Goal: Task Accomplishment & Management: Use online tool/utility

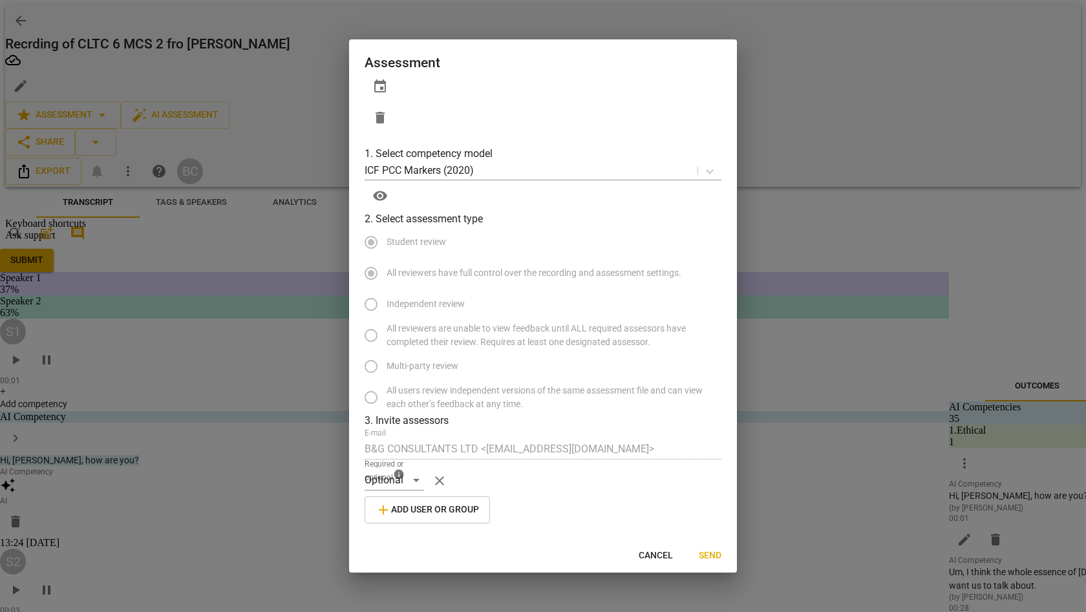
scroll to position [196, 0]
click at [711, 549] on span "Send" at bounding box center [710, 555] width 23 height 13
radio input "false"
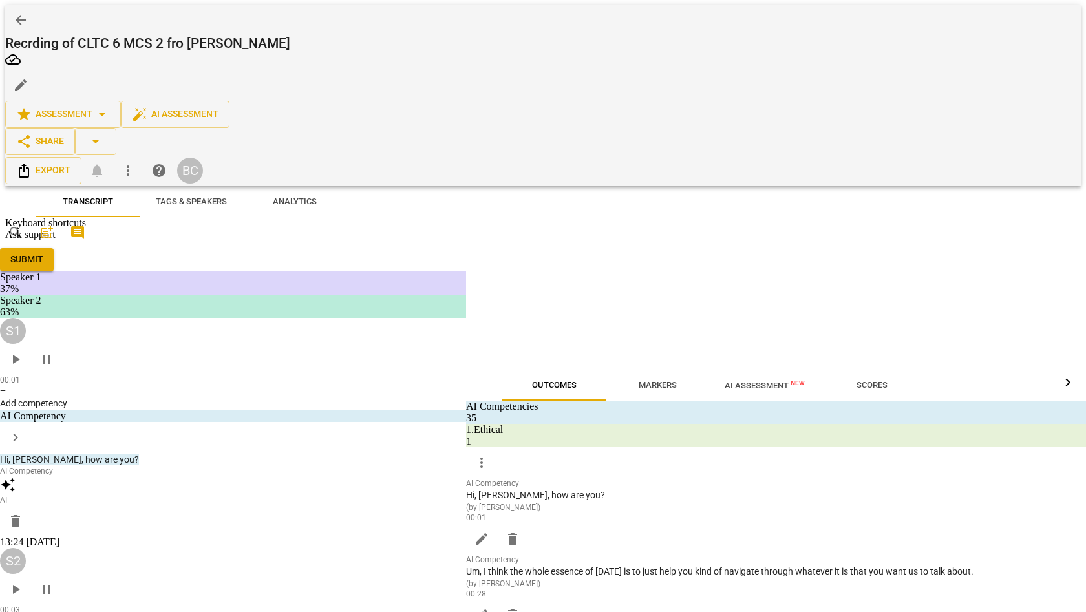
scroll to position [0, 0]
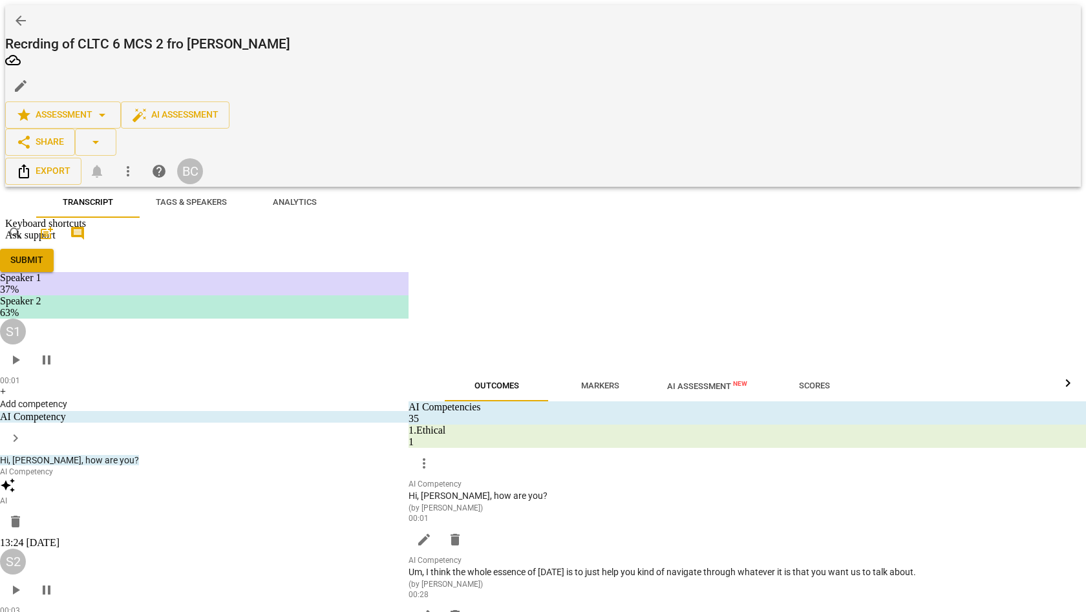
drag, startPoint x: 872, startPoint y: 320, endPoint x: 332, endPoint y: 289, distance: 541.1
click at [408, 289] on span at bounding box center [408, 493] width 0 height 612
click at [581, 381] on span "Markers" at bounding box center [600, 386] width 38 height 10
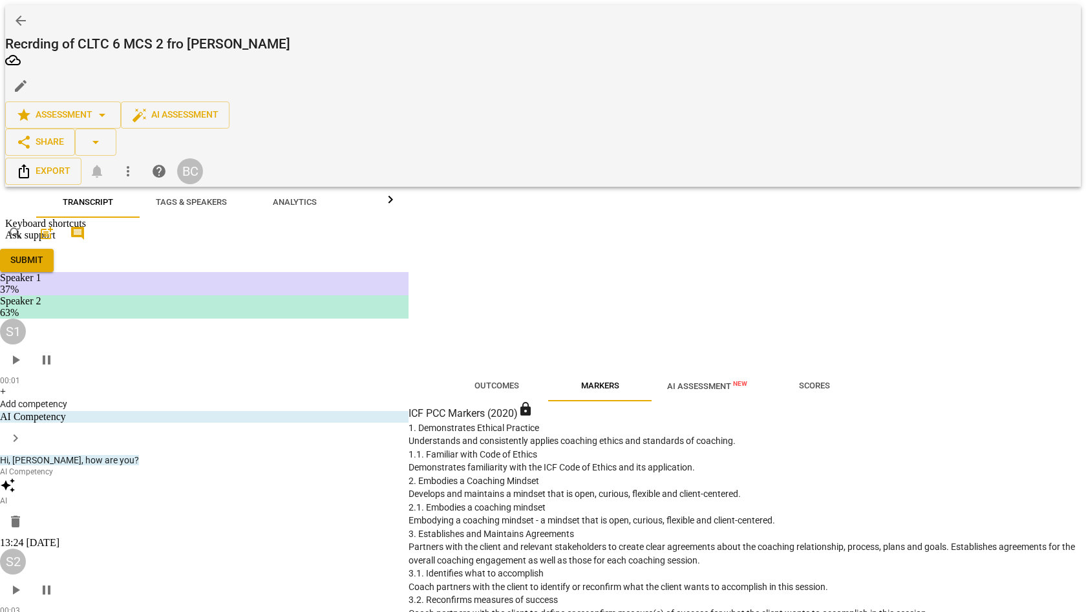
click at [474, 381] on span "Outcomes" at bounding box center [496, 386] width 45 height 10
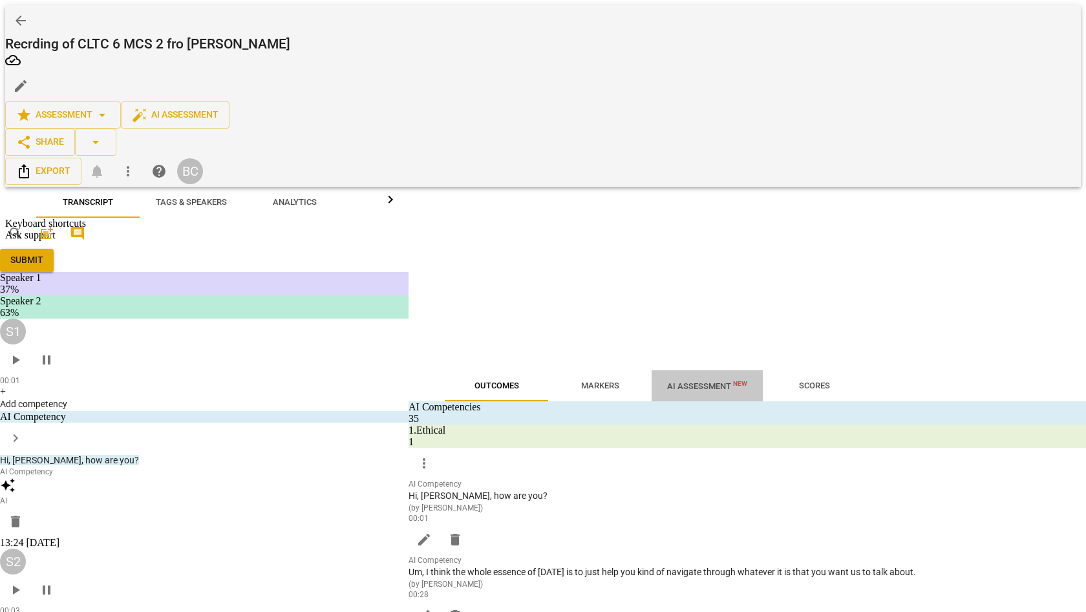
click at [667, 381] on span "AI Assessment New" at bounding box center [707, 386] width 80 height 10
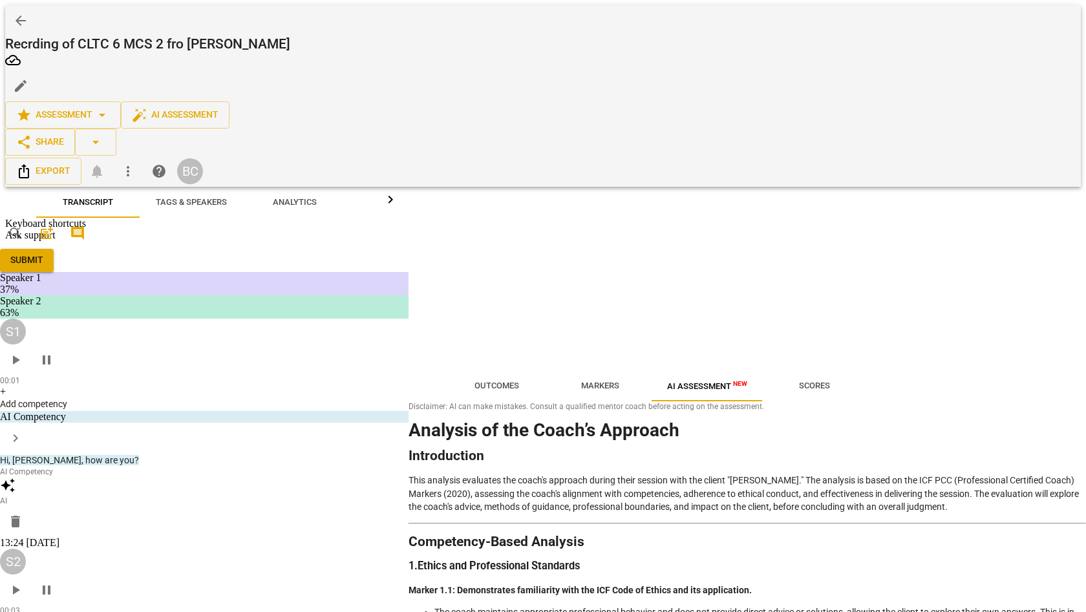
click at [752, 560] on h3 "1. Ethics and Professional Standards" at bounding box center [746, 567] width 677 height 14
click at [581, 381] on span "Markers" at bounding box center [600, 386] width 38 height 10
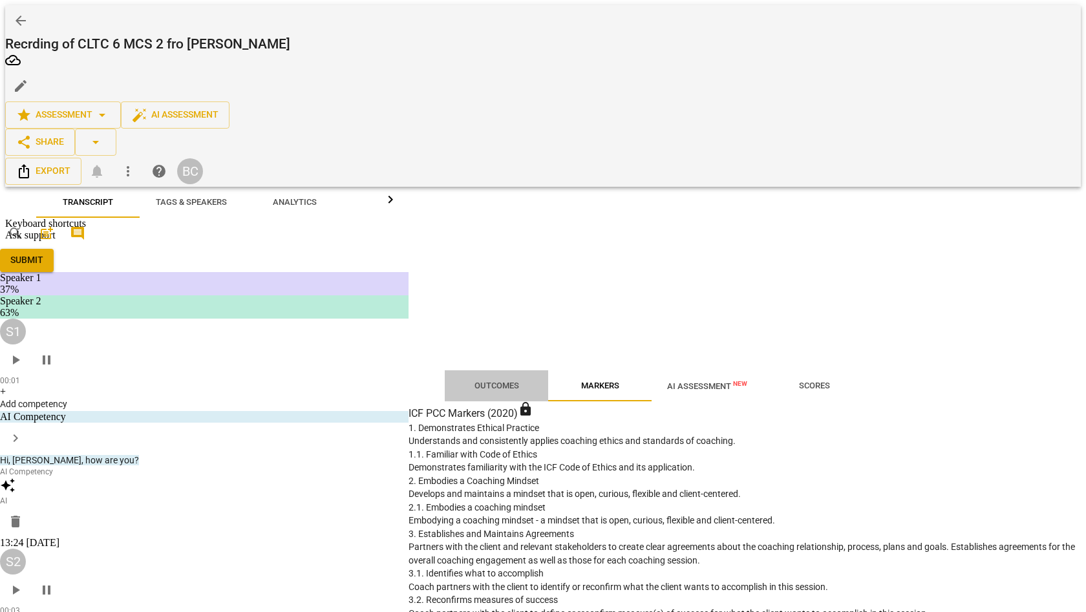
click at [474, 381] on span "Outcomes" at bounding box center [496, 386] width 45 height 10
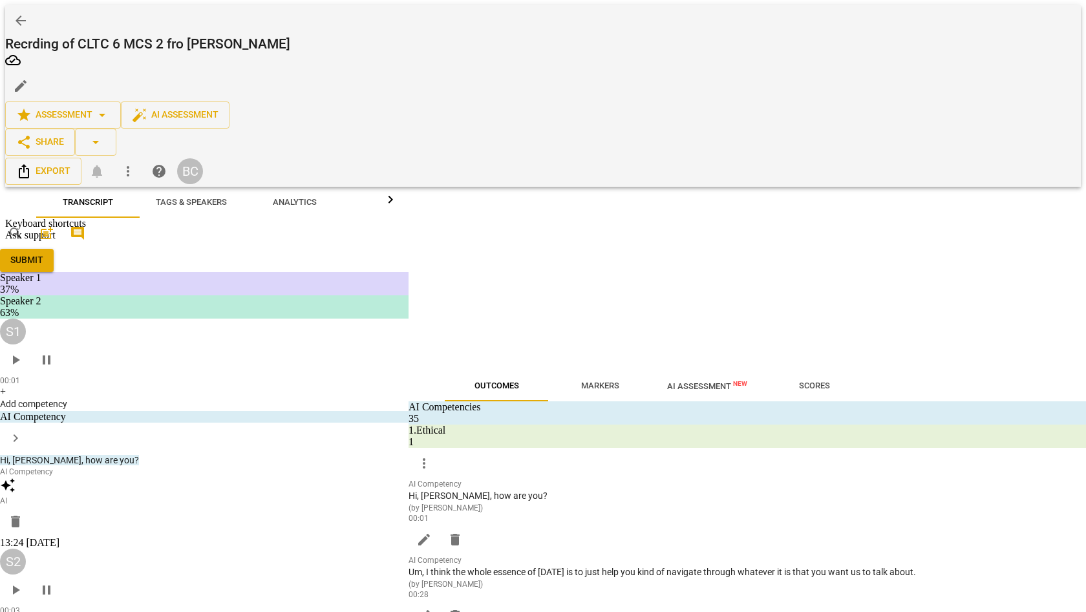
scroll to position [72, 0]
click at [1028, 229] on div "arrow_back Recrding of CLTC 6 MCS 2 fro Denise Wambui edit star Assessment arro…" at bounding box center [542, 117] width 1075 height 224
click at [1034, 229] on div "arrow_back Recrding of CLTC 6 MCS 2 fro Denise Wambui edit star Assessment arro…" at bounding box center [542, 117] width 1075 height 224
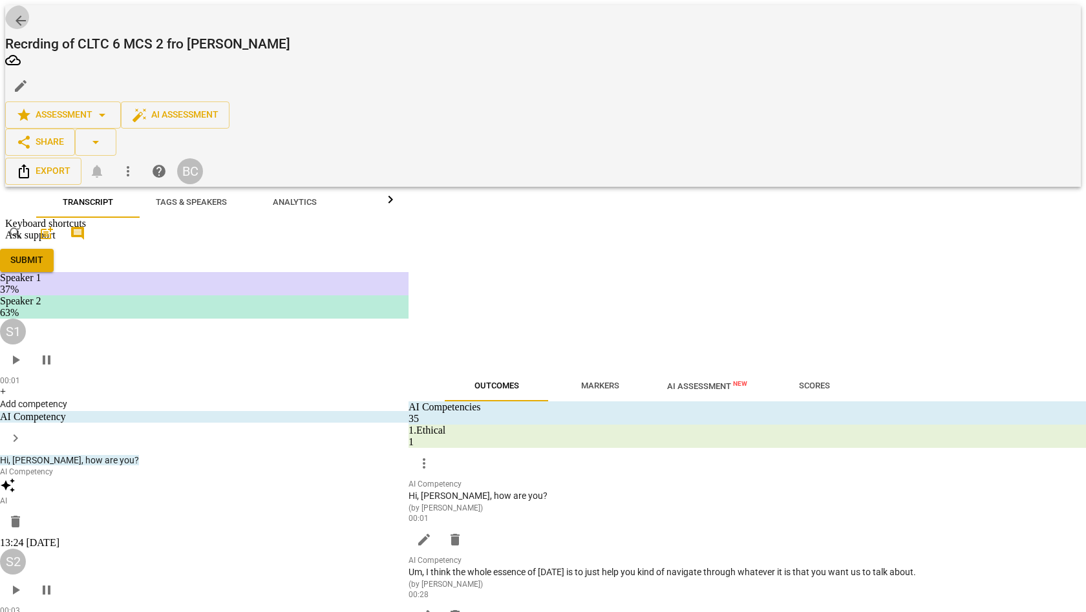
click at [28, 13] on span "arrow_back" at bounding box center [21, 21] width 16 height 16
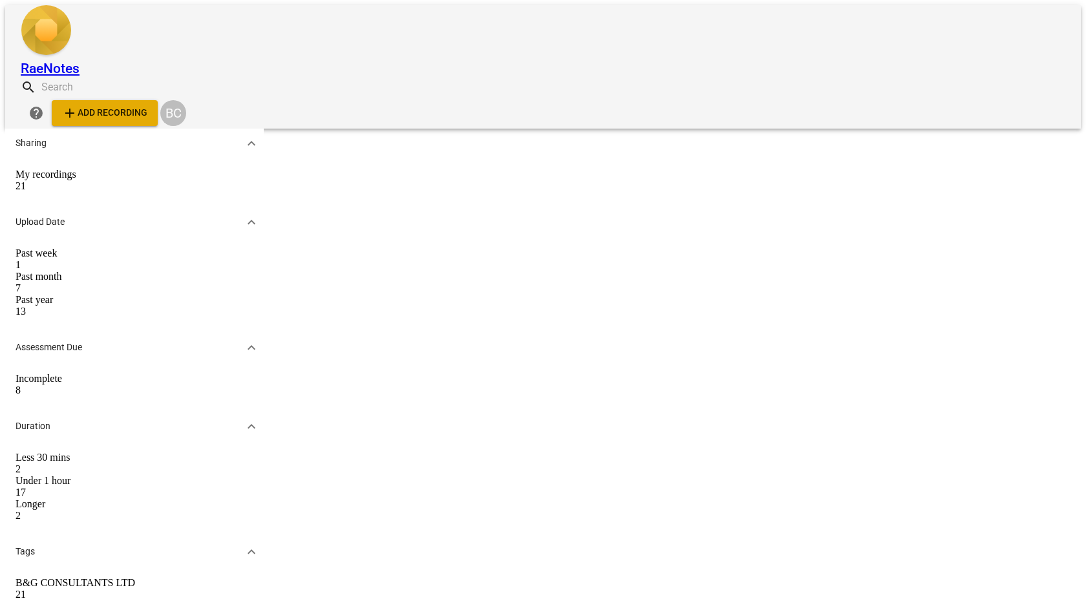
click at [169, 385] on div "8" at bounding box center [135, 391] width 238 height 12
click at [143, 169] on div "My recordings" at bounding box center [135, 175] width 238 height 12
click at [676, 224] on div at bounding box center [543, 306] width 1086 height 612
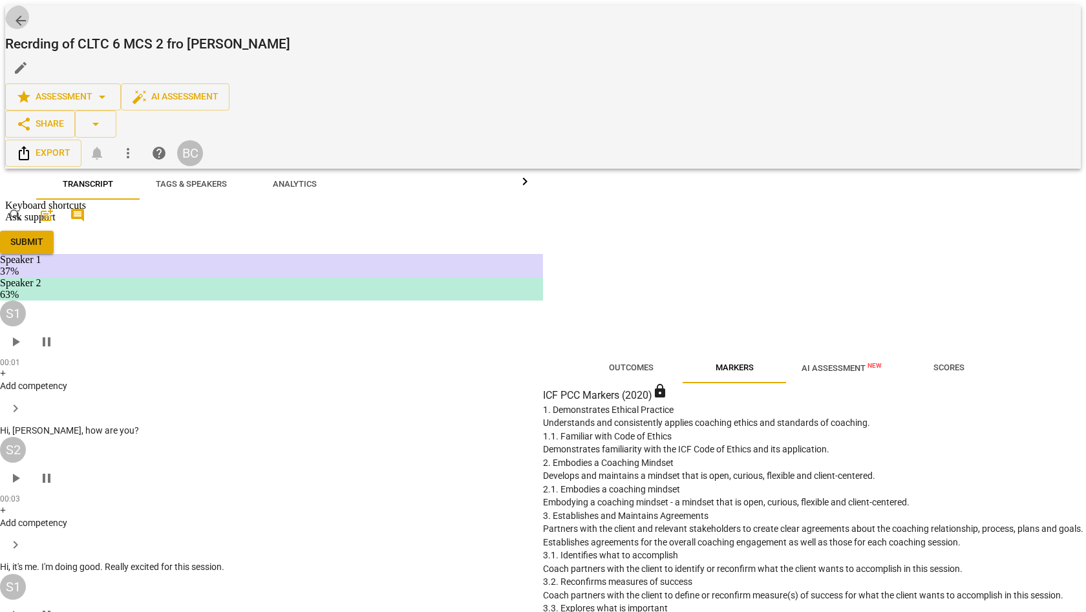
click at [28, 14] on span "arrow_back" at bounding box center [21, 21] width 16 height 16
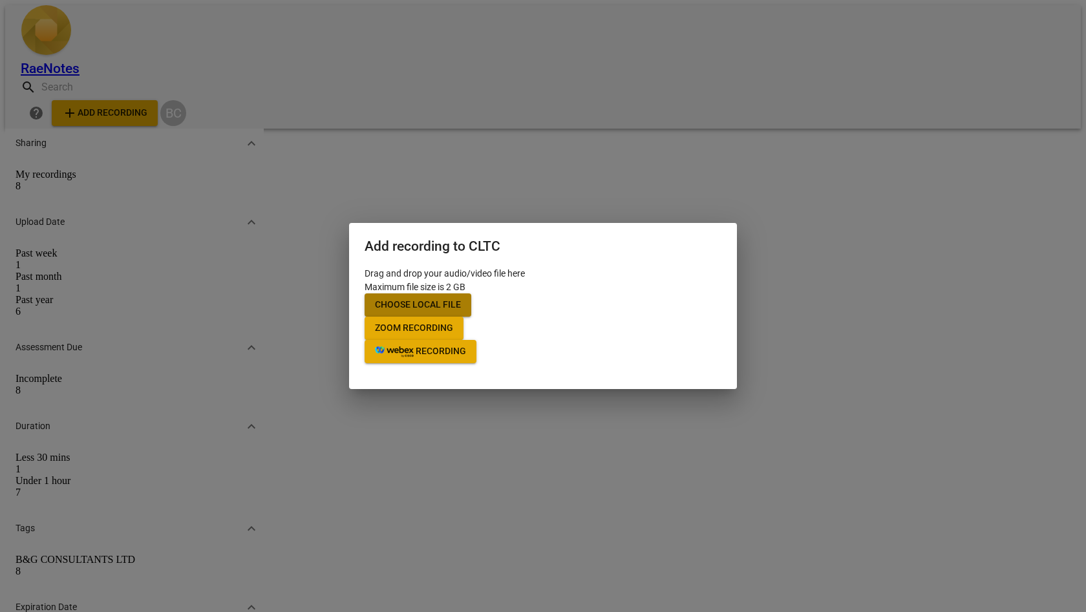
click at [461, 299] on span "Choose local file" at bounding box center [418, 305] width 86 height 13
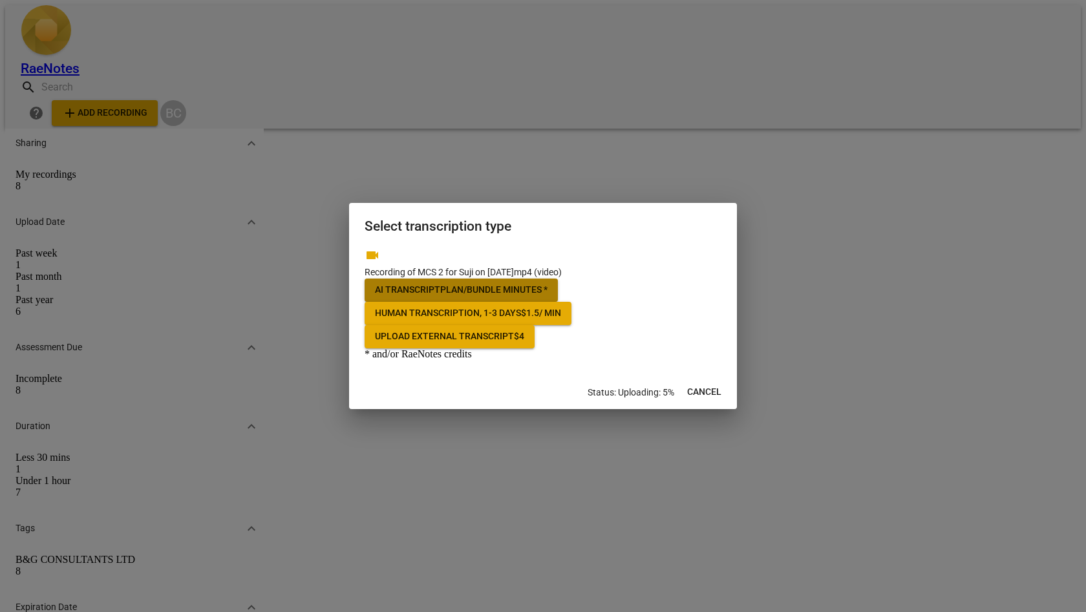
click at [547, 284] on span "Plan/bundle minutes *" at bounding box center [493, 290] width 107 height 13
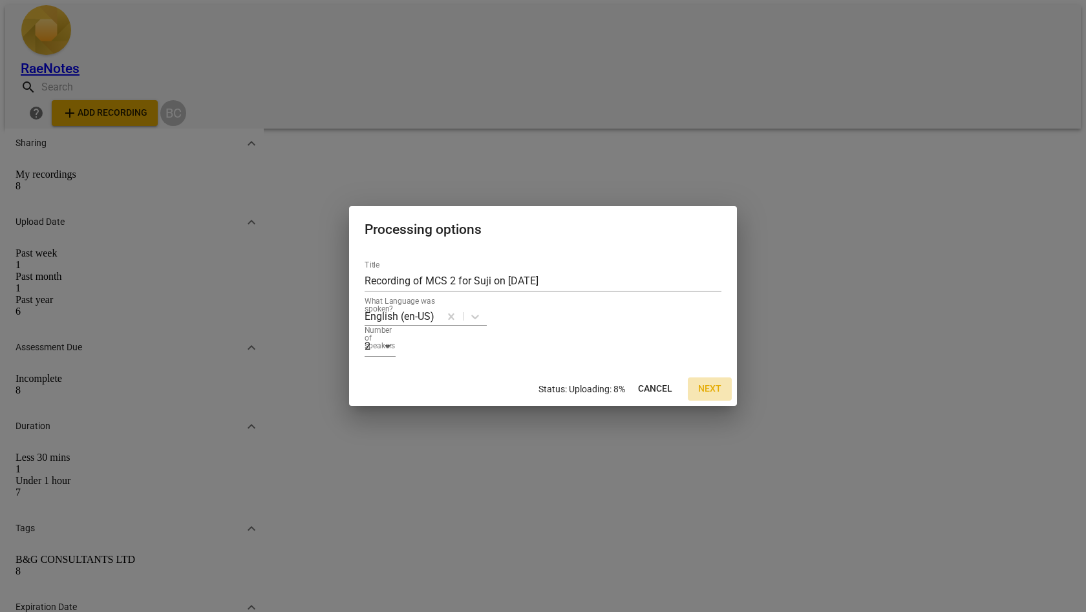
click at [709, 395] on span "Next" at bounding box center [709, 389] width 23 height 13
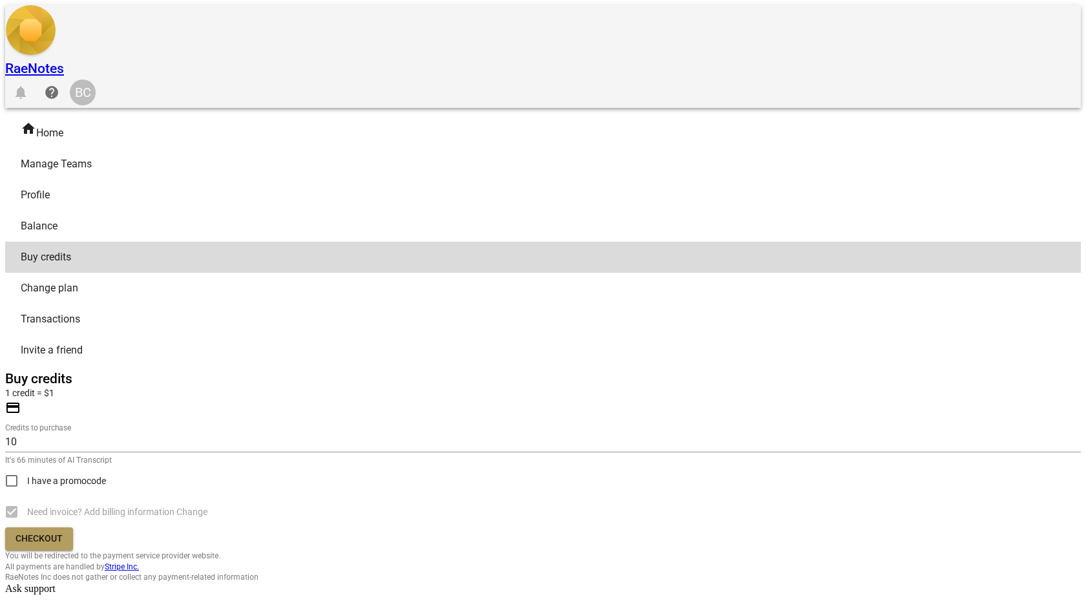
click at [63, 532] on span "Checkout" at bounding box center [39, 538] width 47 height 13
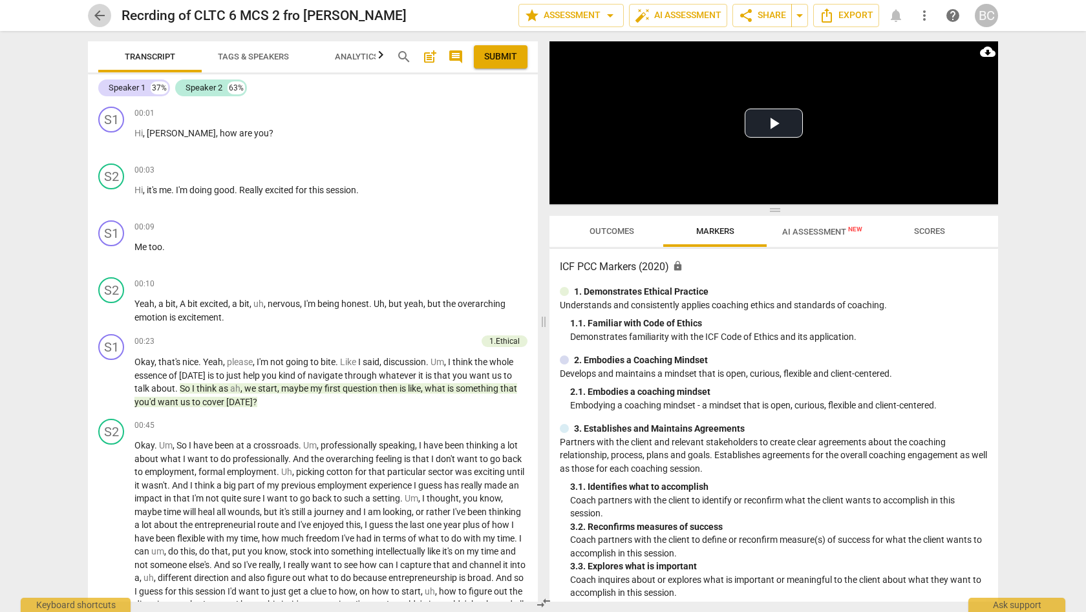
click at [100, 15] on span "arrow_back" at bounding box center [100, 16] width 16 height 16
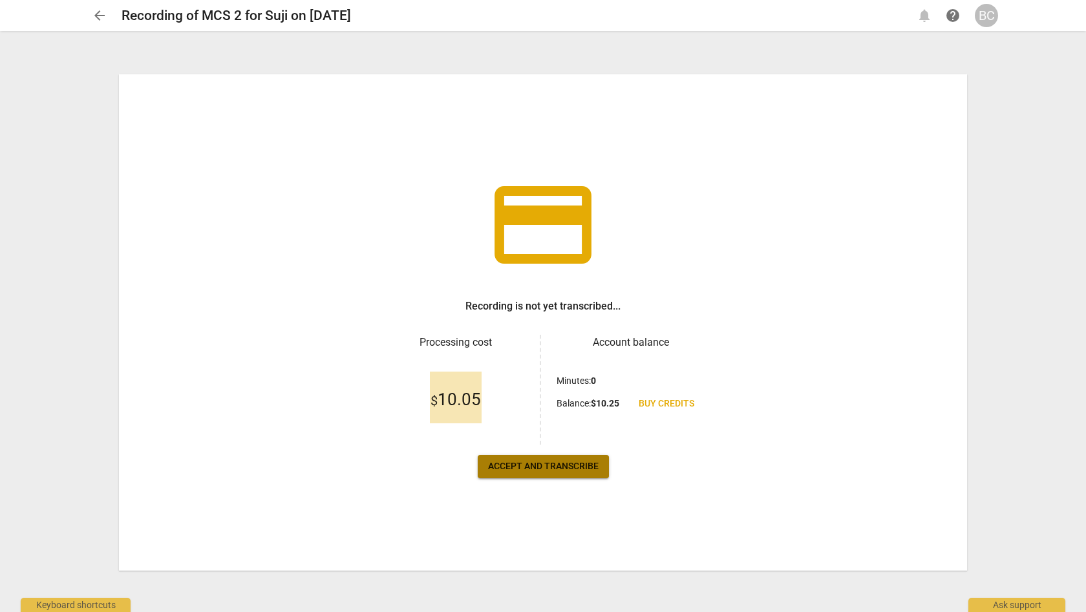
click at [560, 467] on span "Accept and transcribe" at bounding box center [543, 466] width 111 height 13
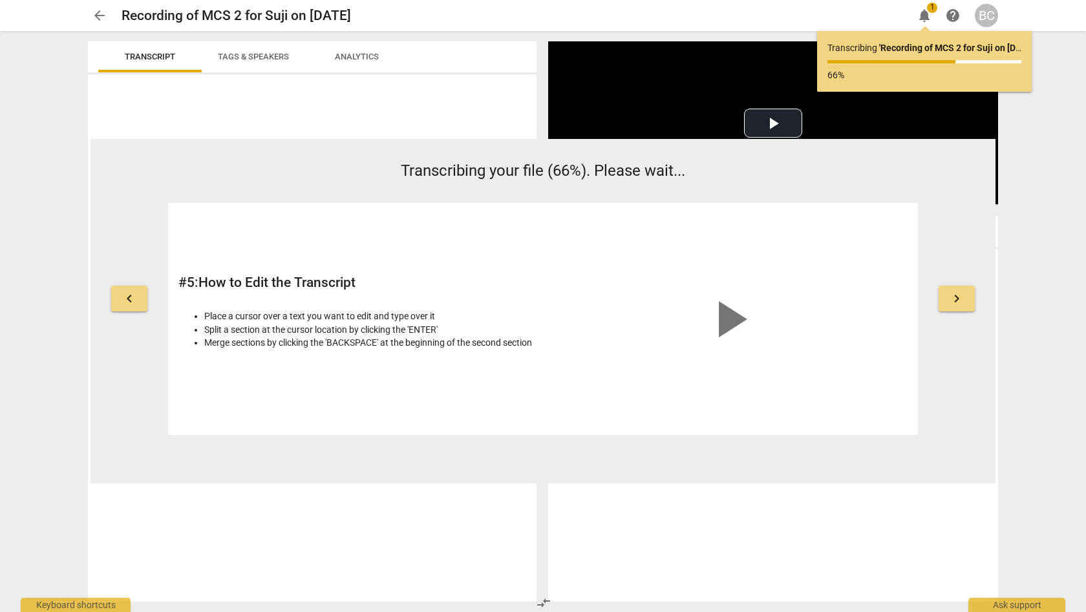
click at [903, 355] on div "play_arrow" at bounding box center [728, 318] width 357 height 211
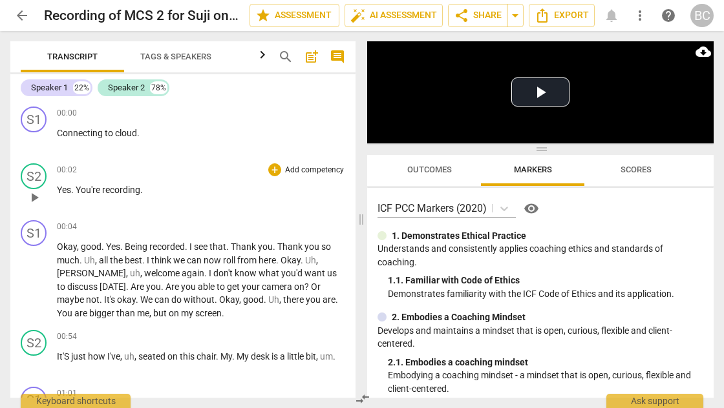
click at [165, 200] on div "00:02 + Add competency keyboard_arrow_right Yes . You're recording ." at bounding box center [201, 186] width 288 height 47
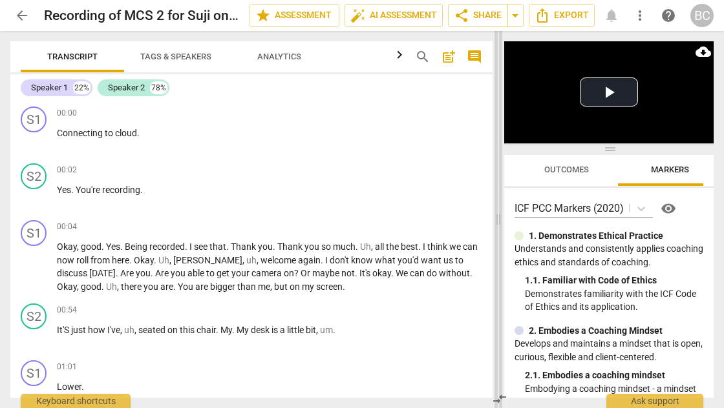
drag, startPoint x: 362, startPoint y: 221, endPoint x: 499, endPoint y: 232, distance: 137.4
click at [499, 232] on span at bounding box center [498, 219] width 8 height 377
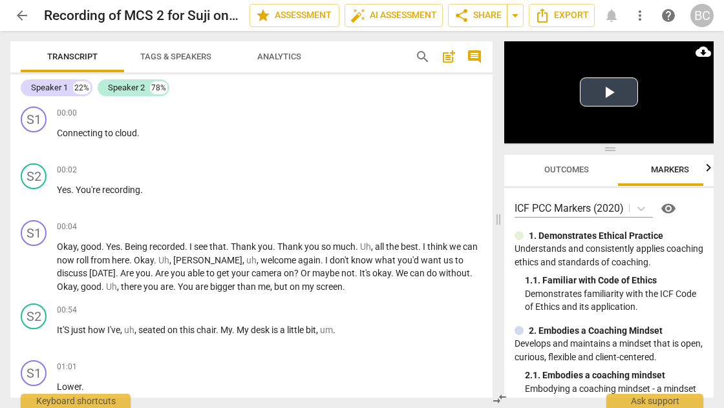
click at [609, 92] on button "Play Video" at bounding box center [609, 92] width 58 height 29
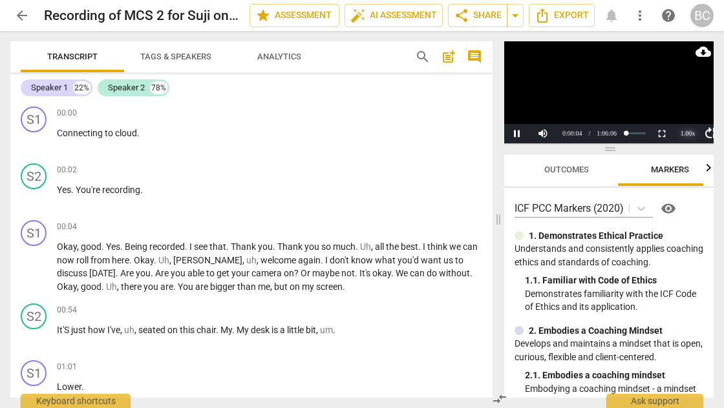
click at [689, 132] on div "1.00 x" at bounding box center [688, 133] width 26 height 19
click at [690, 100] on li "1.5x" at bounding box center [688, 103] width 26 height 14
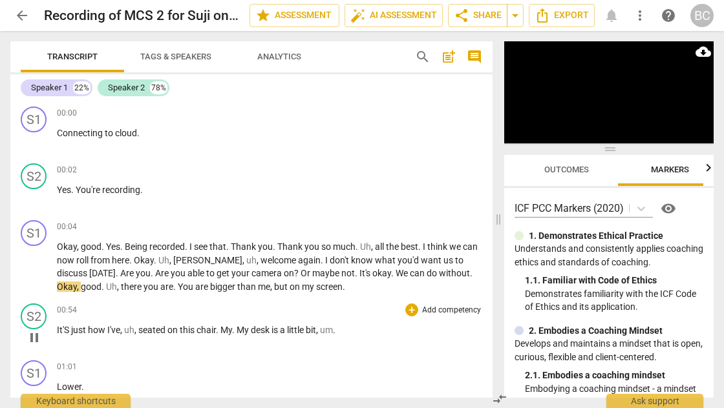
scroll to position [82, 0]
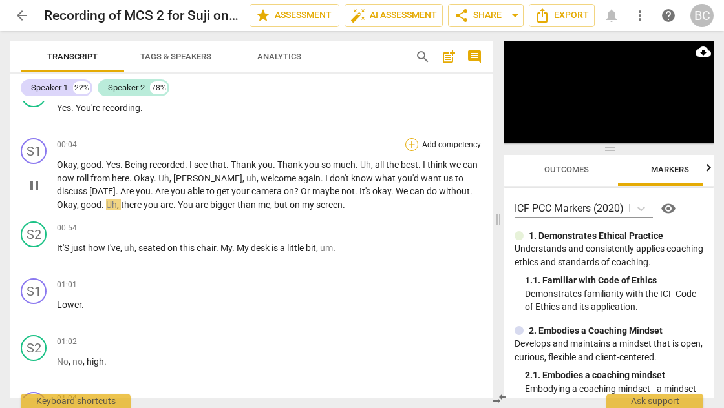
click at [408, 147] on div "+" at bounding box center [411, 144] width 13 height 13
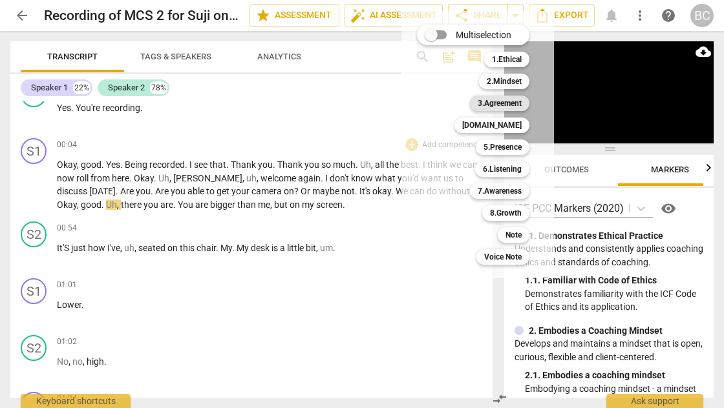
click at [502, 100] on b "3.Agreement" at bounding box center [500, 104] width 44 height 16
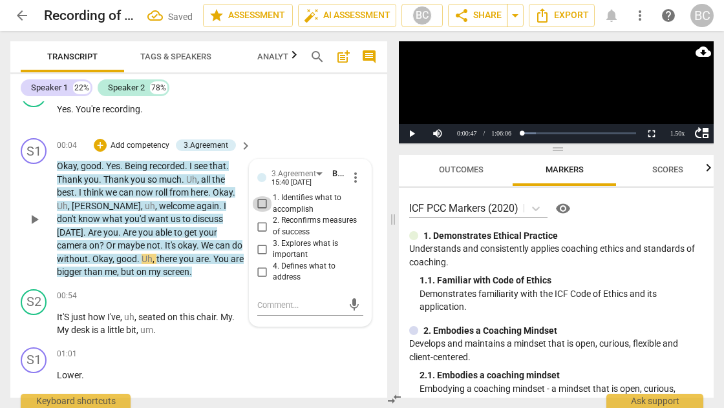
click at [258, 205] on input "1. Identifies what to accomplish" at bounding box center [262, 204] width 21 height 16
checkbox input "true"
click at [411, 133] on button "Play" at bounding box center [412, 133] width 26 height 19
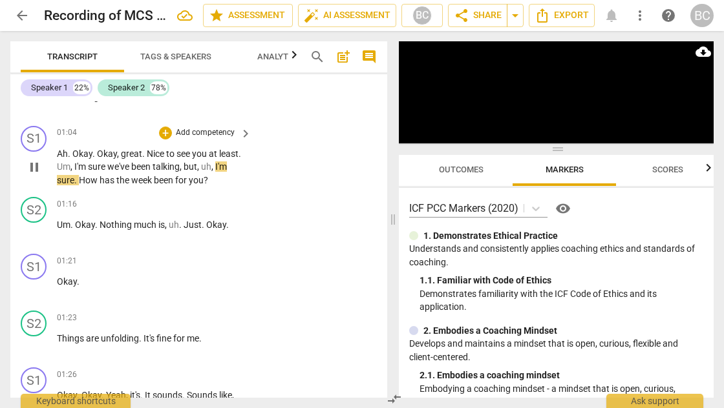
scroll to position [427, 0]
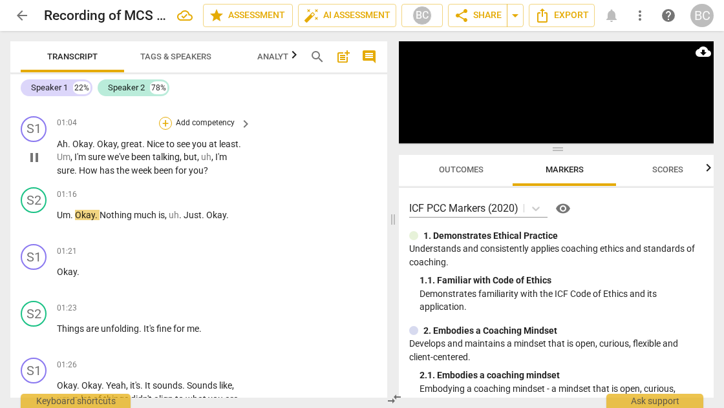
click at [168, 121] on div "+" at bounding box center [165, 123] width 13 height 13
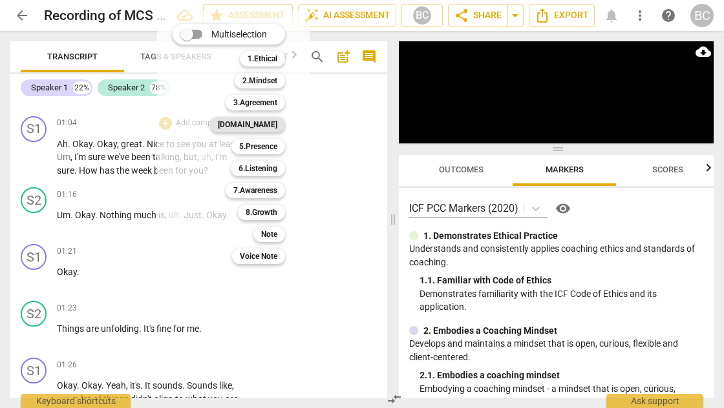
click at [277, 128] on b "[DOMAIN_NAME]" at bounding box center [247, 125] width 59 height 16
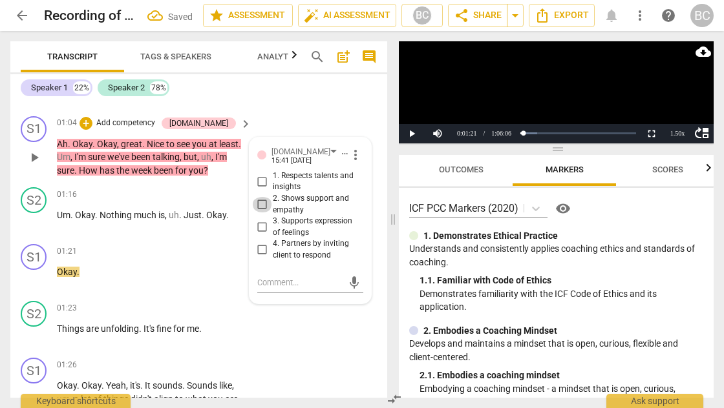
click at [262, 198] on input "2. Shows support and empathy" at bounding box center [262, 205] width 21 height 16
checkbox input "true"
click at [409, 132] on button "Play" at bounding box center [412, 133] width 26 height 19
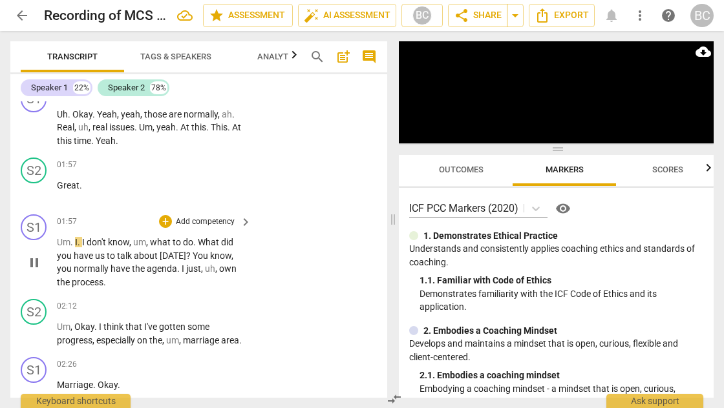
scroll to position [846, 0]
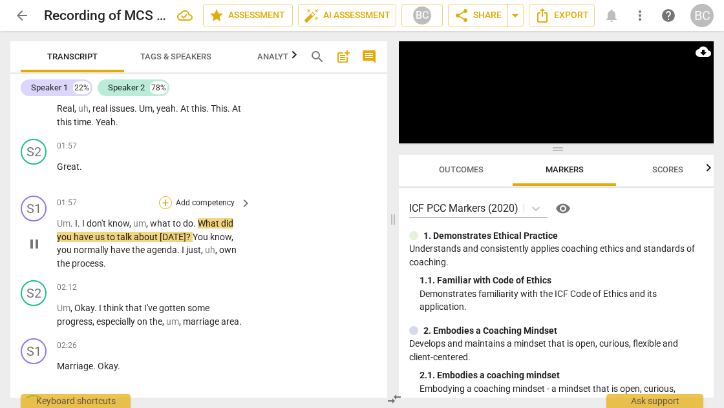
click at [163, 196] on div "+" at bounding box center [165, 202] width 13 height 13
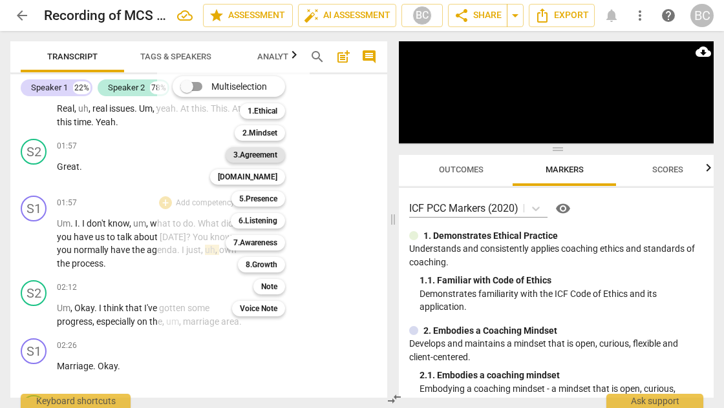
click at [273, 158] on b "3.Agreement" at bounding box center [255, 155] width 44 height 16
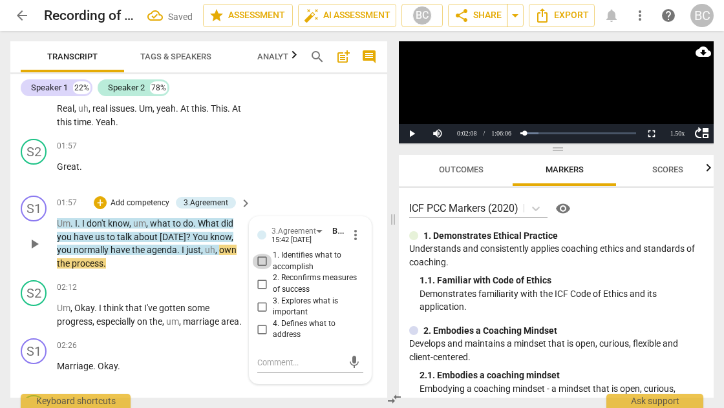
click at [261, 255] on input "1. Identifies what to accomplish" at bounding box center [262, 262] width 21 height 16
checkbox input "true"
click at [412, 133] on button "Play" at bounding box center [412, 133] width 26 height 19
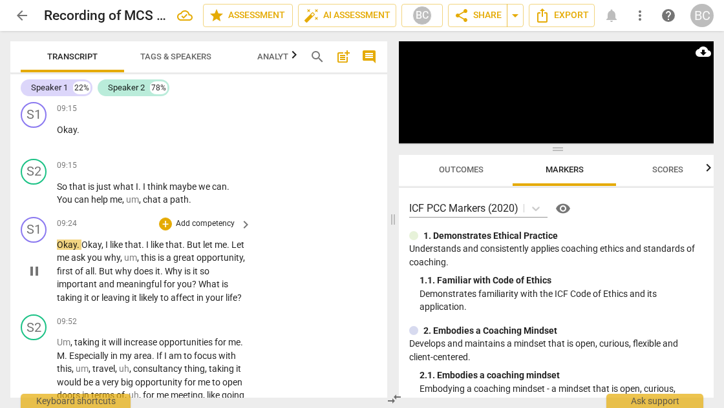
scroll to position [3989, 0]
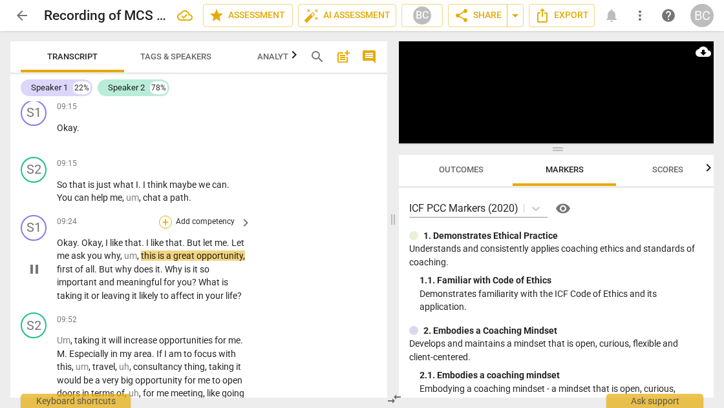
click at [167, 216] on div "+" at bounding box center [165, 222] width 13 height 13
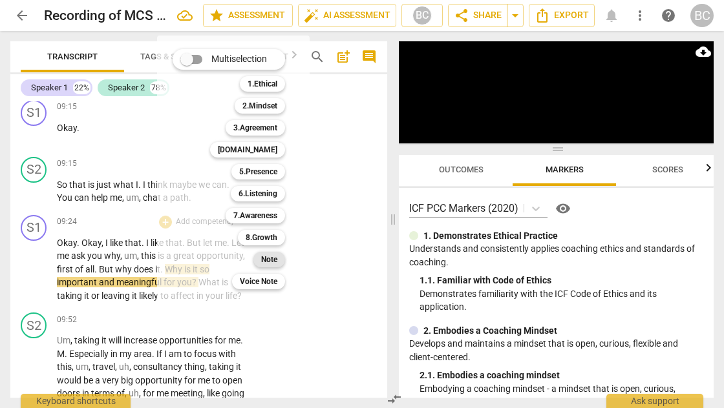
click at [274, 256] on b "Note" at bounding box center [269, 260] width 16 height 16
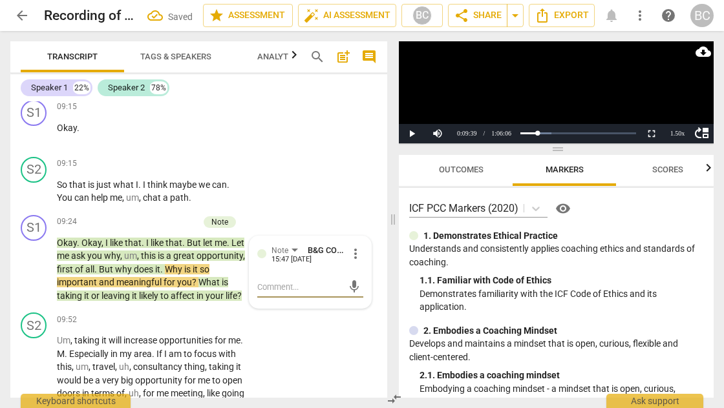
type textarea "R"
type textarea "Re"
type textarea "Red"
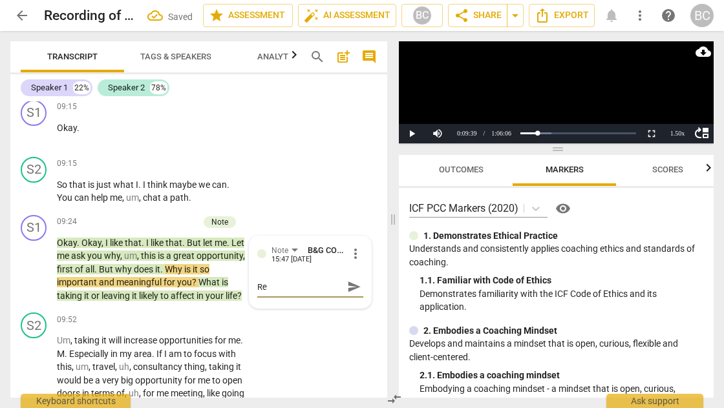
type textarea "Red"
type textarea "Redu"
type textarea "Reduc"
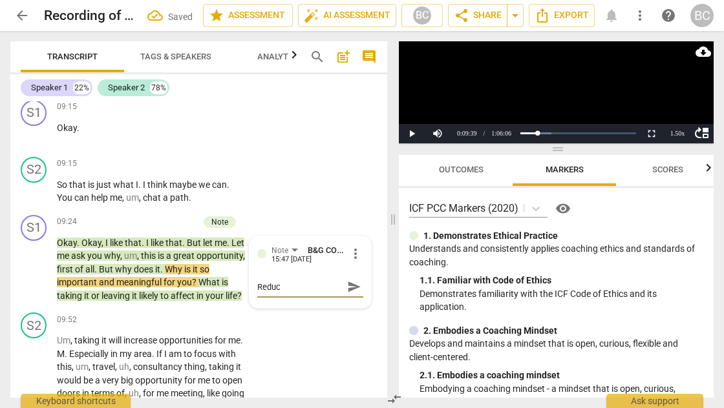
type textarea "Reduce"
type textarea "Reduce s"
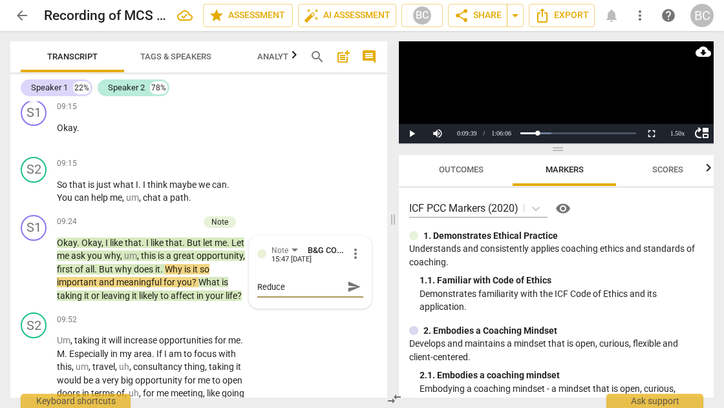
type textarea "Reduce s"
type textarea "Reduce sa"
type textarea "Reduce say"
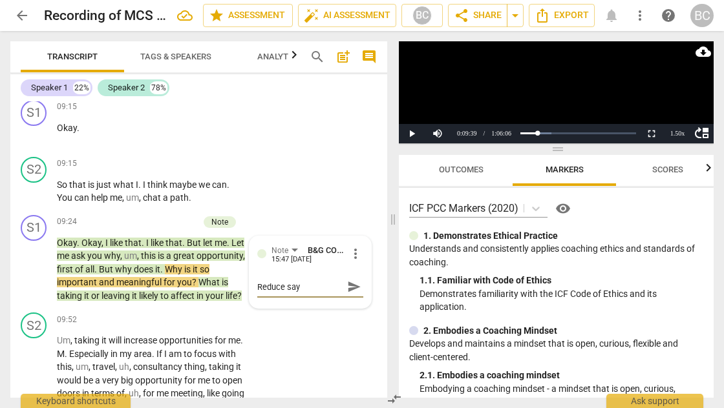
type textarea "Reduce sayi"
type textarea "Reduce sayin"
type textarea "Reduce saying"
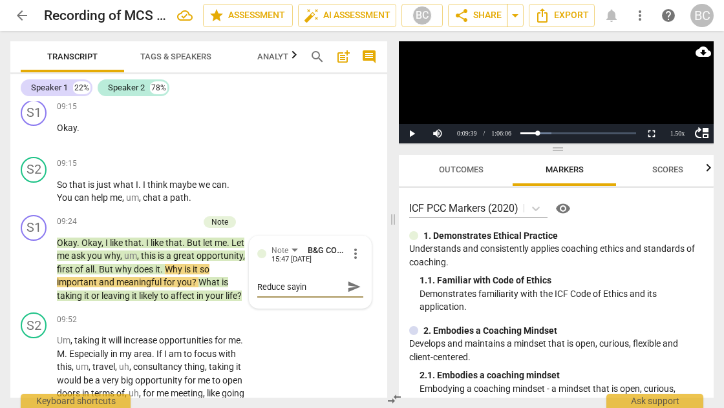
type textarea "Reduce saying"
type textarea "Reduce saying,"
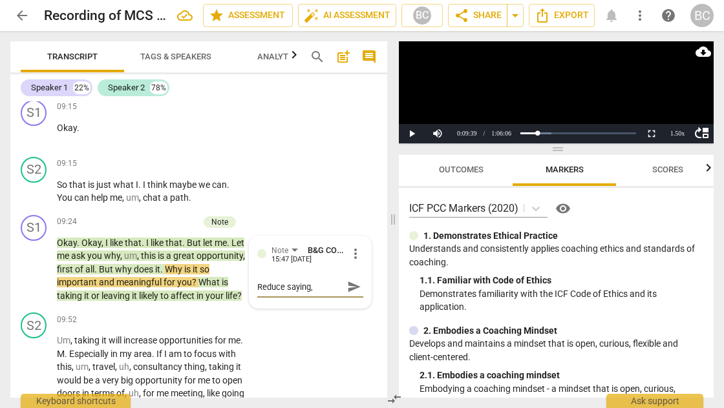
type textarea "Reduce saying, ""
type textarea "Reduce saying,"
type textarea "Reduce saying, '"
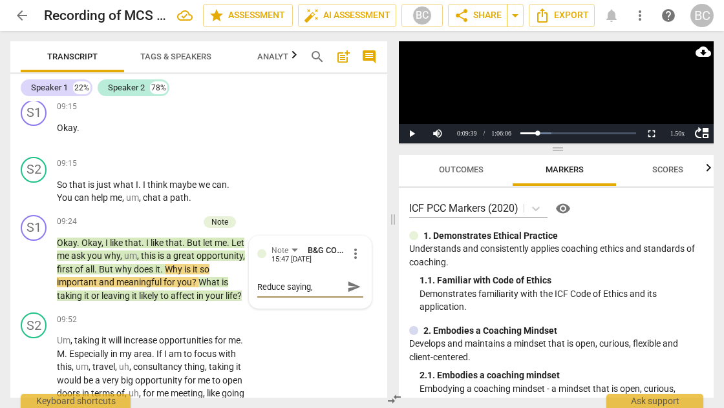
type textarea "Reduce saying, '"
type textarea "Reduce saying, 'I"
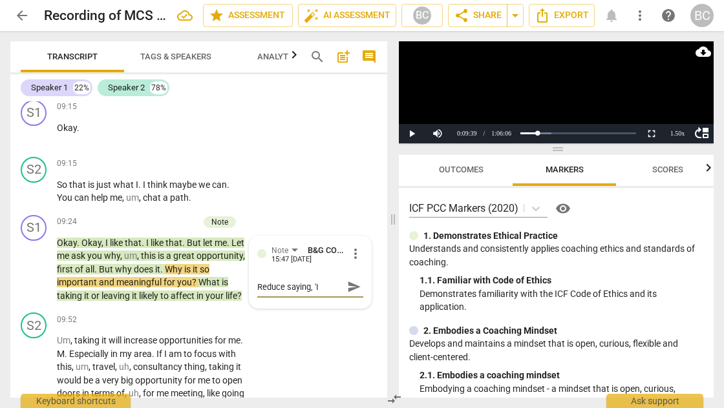
type textarea "Reduce saying, 'I l"
type textarea "Reduce saying, 'I li"
type textarea "Reduce saying, 'I lik"
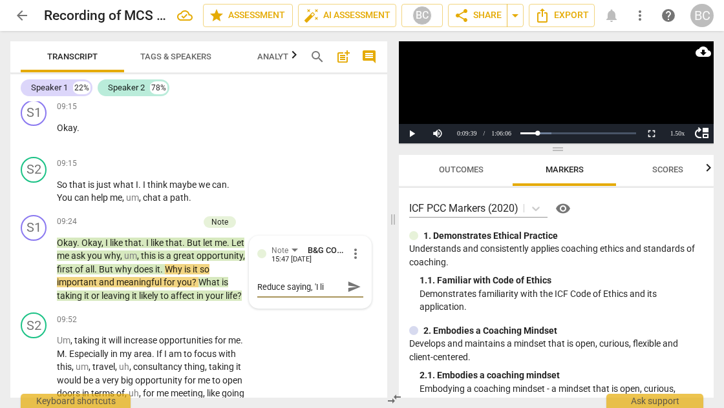
type textarea "Reduce saying, 'I lik"
type textarea "Reduce saying, 'I like"
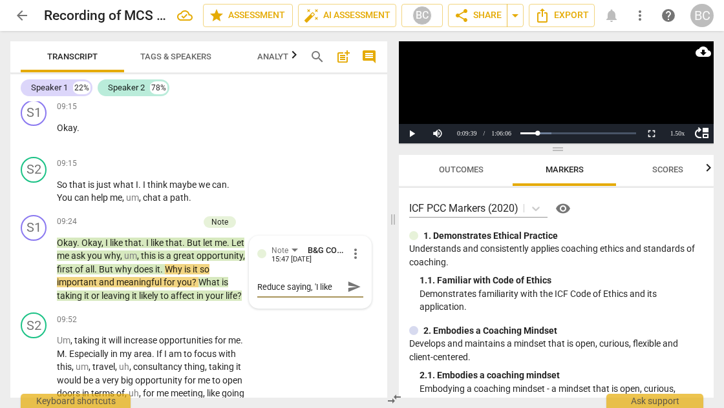
type textarea "Reduce saying, 'I like t"
type textarea "Reduce saying, 'I like th"
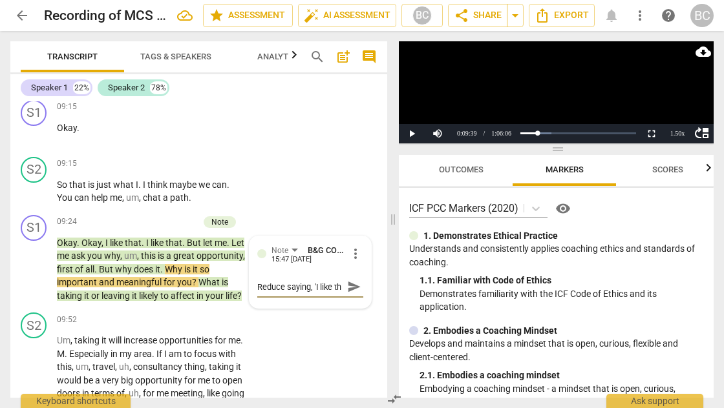
type textarea "Reduce saying, 'I like tha"
type textarea "Reduce saying, 'I like that"
type textarea "Reduce saying, 'I like that'"
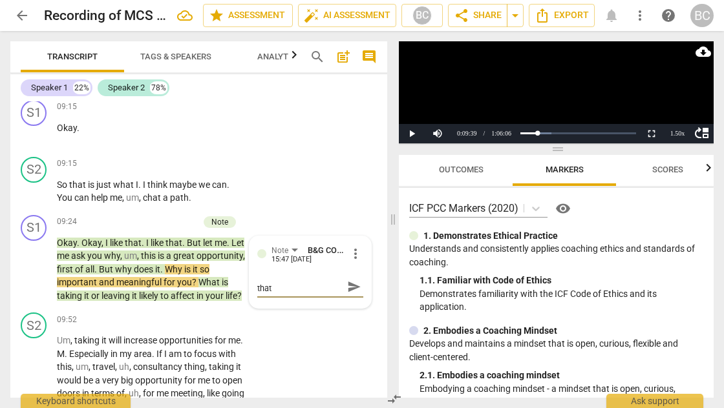
type textarea "Reduce saying, 'I like that'"
type textarea "Reduce saying, 'I like that'."
type textarea "UReduce saying, 'I like that'."
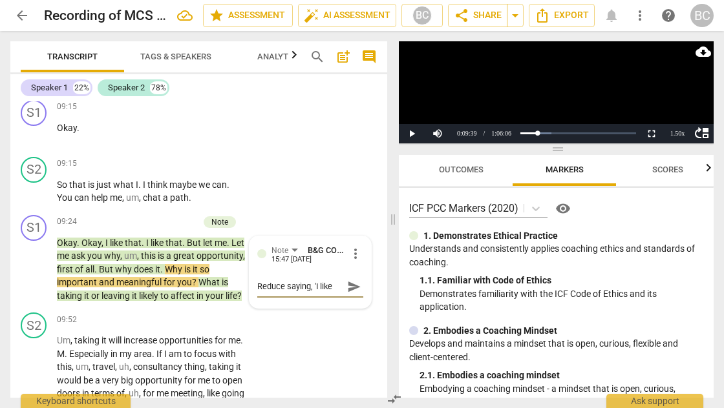
type textarea "UReduce saying, 'I like that'."
type textarea "UnReduce saying, 'I like that'."
type textarea "UnqReduce saying, 'I like that'."
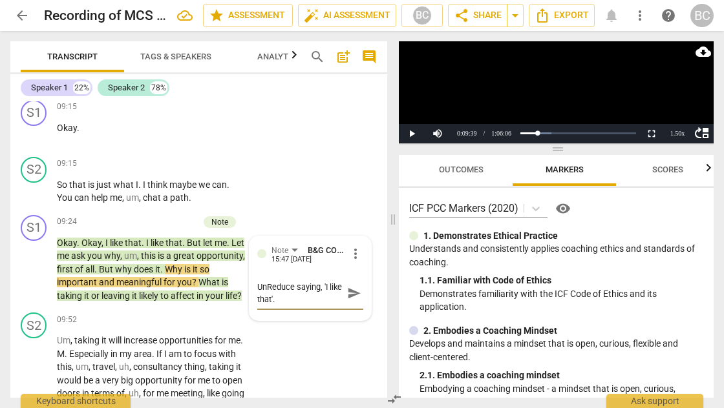
type textarea "UnqReduce saying, 'I like that'."
type textarea "UnquReduce saying, 'I like that'."
type textarea "UnquaReduce saying, 'I like that'."
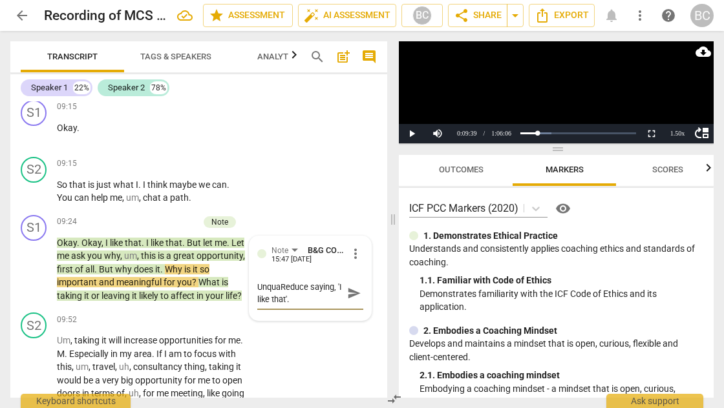
type textarea "UnqualReduce saying, 'I like that'."
type textarea "UnqualiReduce saying, 'I like that'."
type textarea "UnqualifReduce saying, 'I like that'."
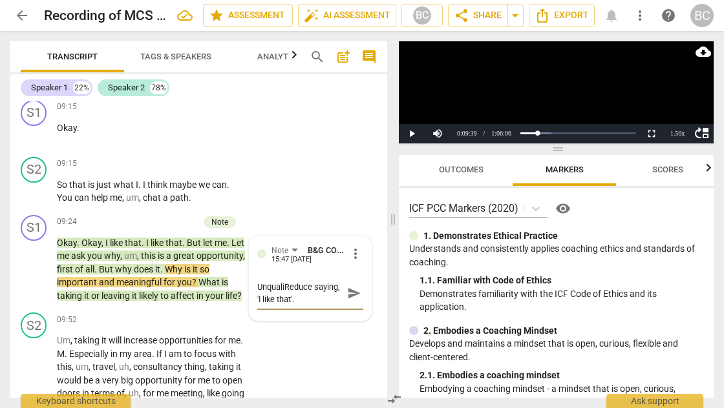
type textarea "UnqualifReduce saying, 'I like that'."
type textarea "UnqualifiReduce saying, 'I like that'."
type textarea "UnqualifieReduce saying, 'I like that'."
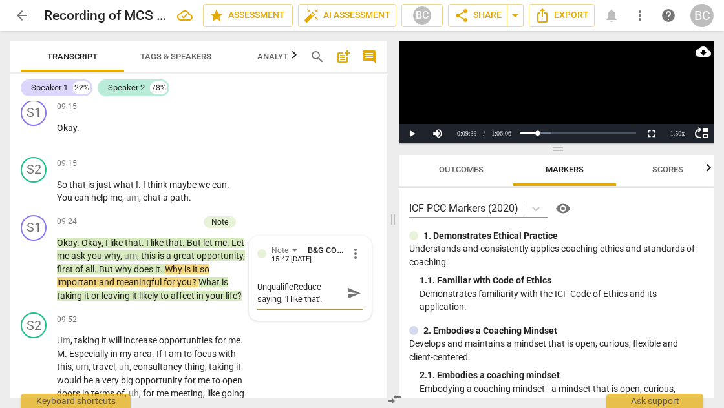
type textarea "UnqualifiedReduce saying, 'I like that'."
type textarea "Unqualified Reduce saying, 'I like that'."
type textarea "Unqualified cReduce saying, 'I like that'."
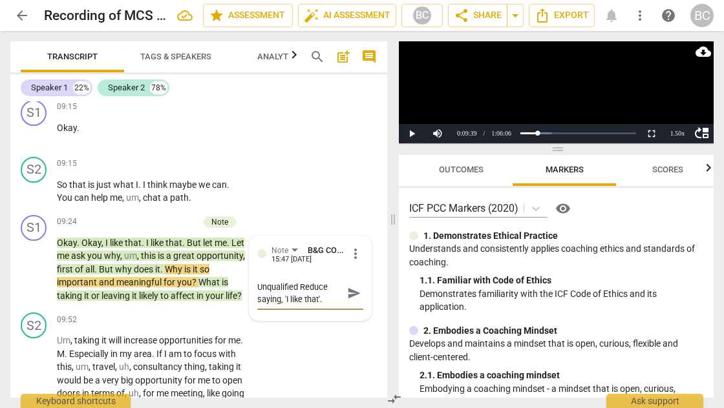
type textarea "Unqualified cReduce saying, 'I like that'."
type textarea "Unqualified ceReduce saying, 'I like that'."
type textarea "Unqualified celReduce saying, 'I like that'."
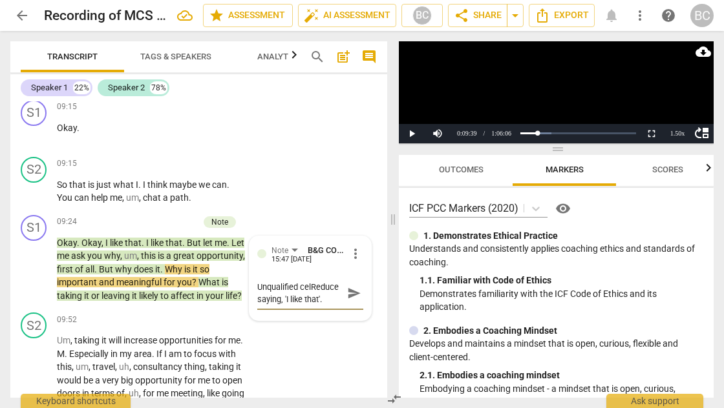
type textarea "Unqualified celeReduce saying, 'I like that'."
type textarea "Unqualified celebReduce saying, 'I like that'."
type textarea "Unqualified celebrReduce saying, 'I like that'."
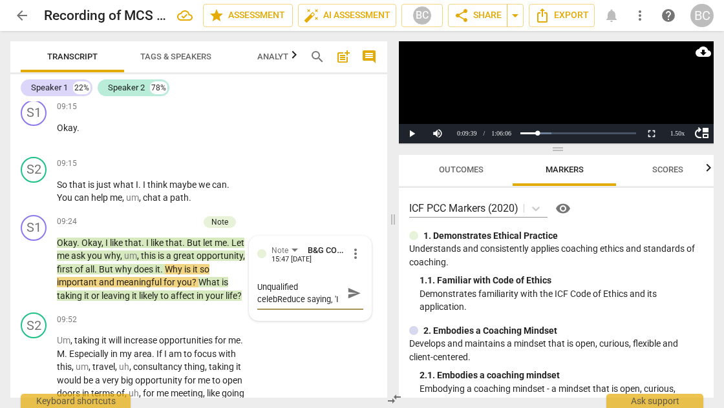
type textarea "Unqualified celebrReduce saying, 'I like that'."
type textarea "Unqualified celebraReduce saying, 'I like that'."
type textarea "Unqualified celebratReduce saying, 'I like that'."
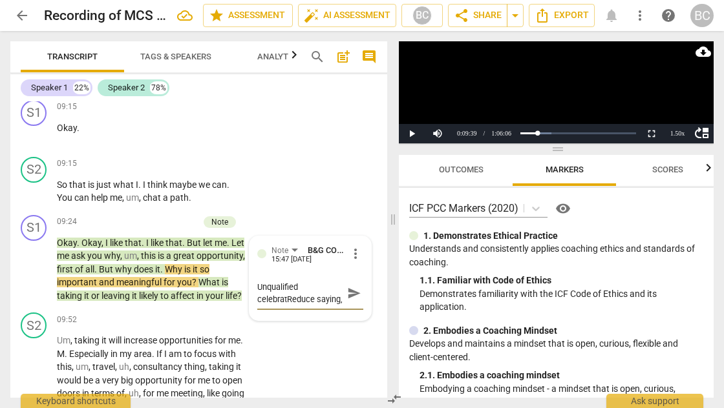
type textarea "Unqualified celebratiReduce saying, 'I like that'."
type textarea "Unqualified celebratioReduce saying, 'I like that'."
type textarea "Unqualified celebrationReduce saying, 'I like that'."
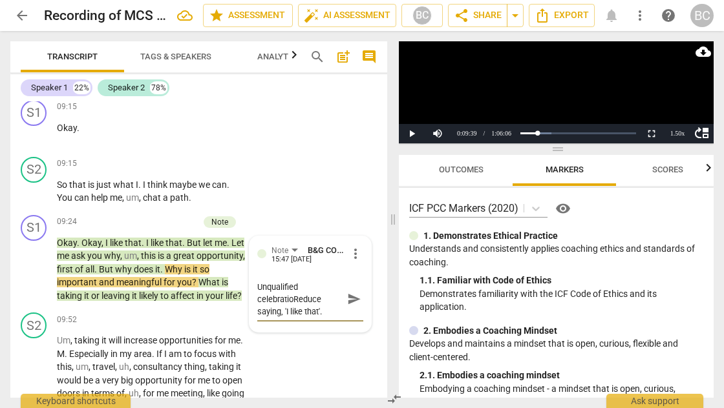
type textarea "Unqualified celebrationReduce saying, 'I like that'."
type textarea "Unqualified celebration Reduce saying, 'I like that'."
type textarea "Unqualified celebration i saying, 'I like that'."
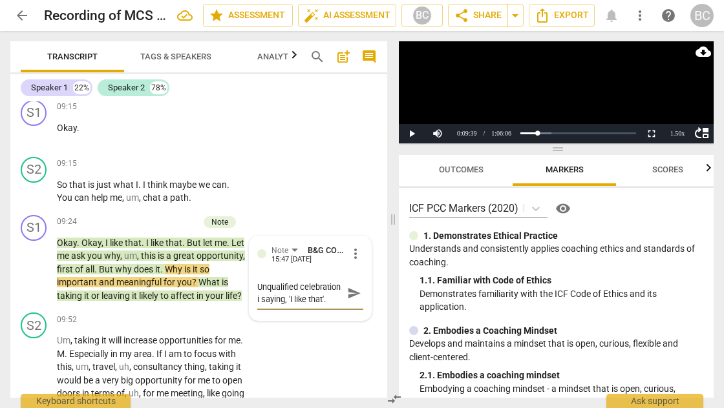
type textarea "Unqualified celebration in saying, 'I like that'."
click at [349, 286] on span "send" at bounding box center [354, 293] width 14 height 14
click at [413, 132] on button "Play" at bounding box center [412, 133] width 26 height 19
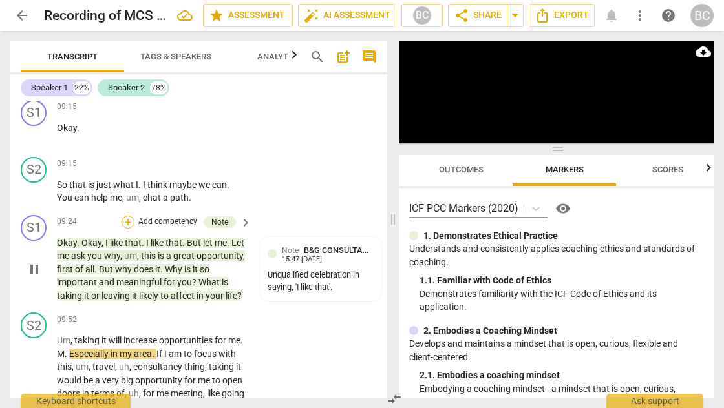
click at [131, 216] on div "+" at bounding box center [127, 222] width 13 height 13
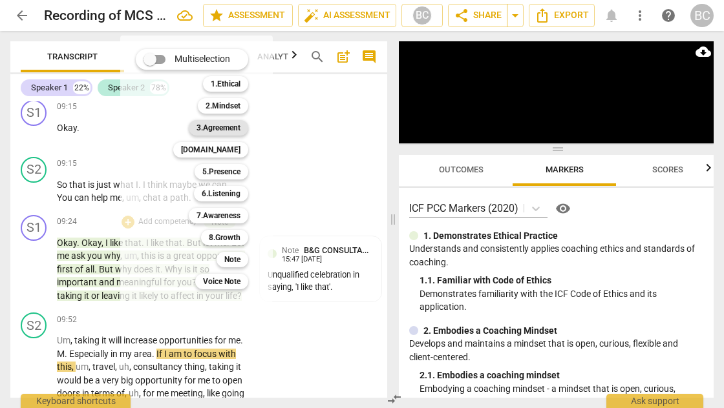
click at [225, 129] on b "3.Agreement" at bounding box center [218, 128] width 44 height 16
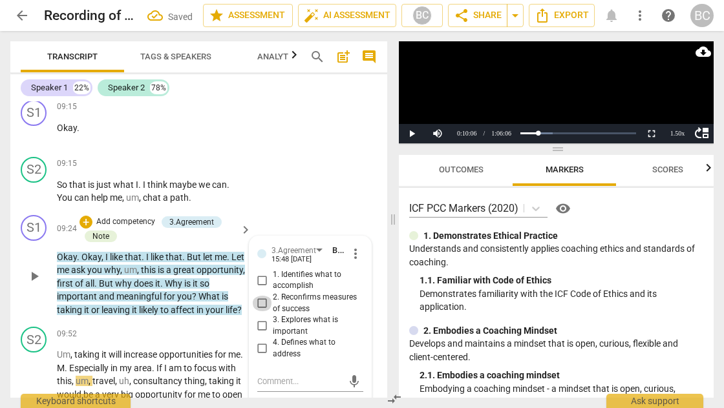
click at [258, 296] on input "2. Reconfirms measures of success" at bounding box center [262, 304] width 21 height 16
checkbox input "true"
click at [258, 375] on textarea at bounding box center [299, 381] width 85 height 12
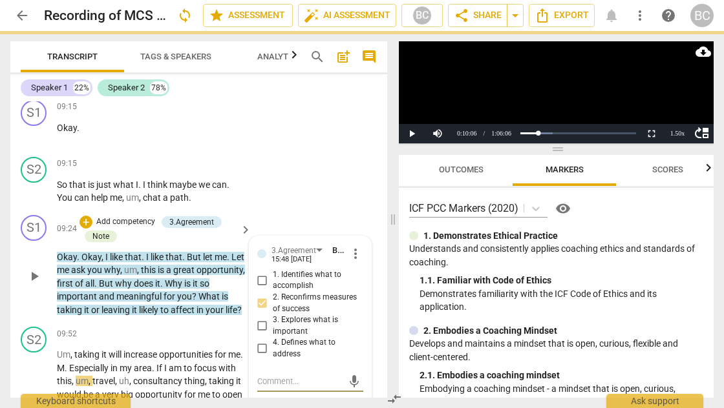
type textarea "M"
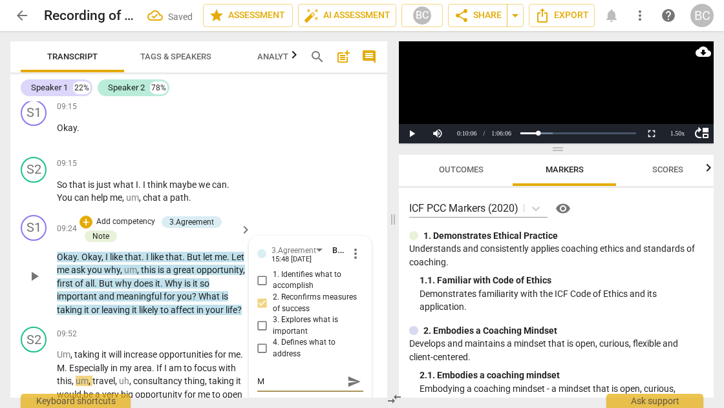
type textarea "Mu"
type textarea "Mul"
type textarea "Mult"
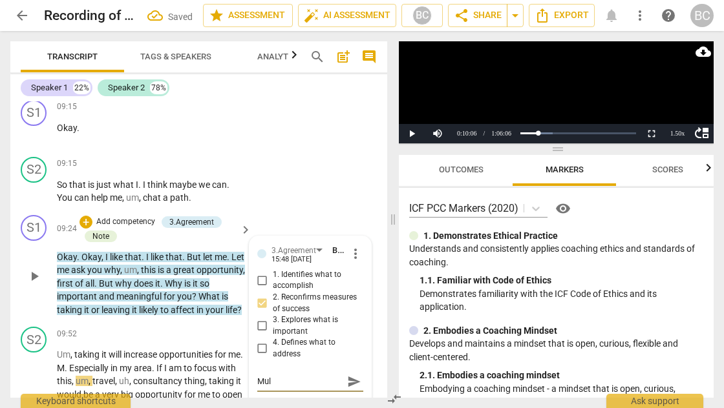
type textarea "Mult"
type textarea "Multi"
type textarea "Multil"
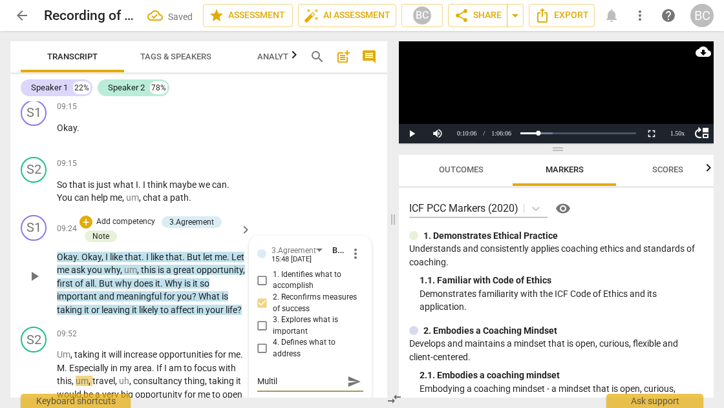
type textarea "Multila"
type textarea "Multilay"
type textarea "Multilaye"
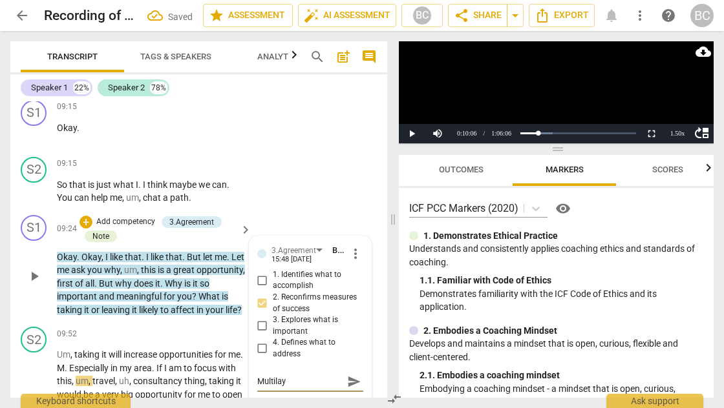
type textarea "Multilaye"
type textarea "Multilayer"
type textarea "Multilayere"
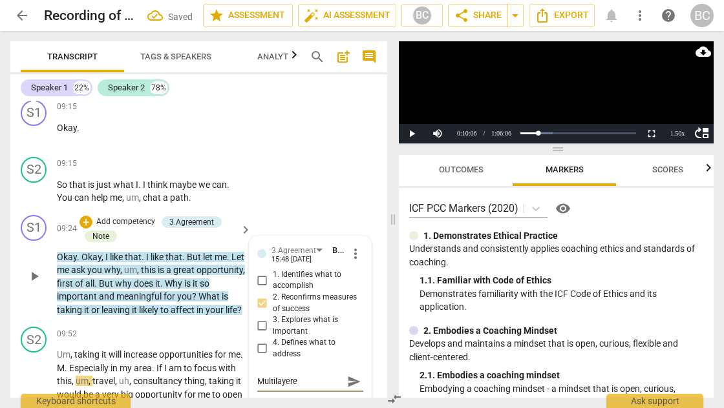
type textarea "Multilayered"
type textarea "Multilayered q"
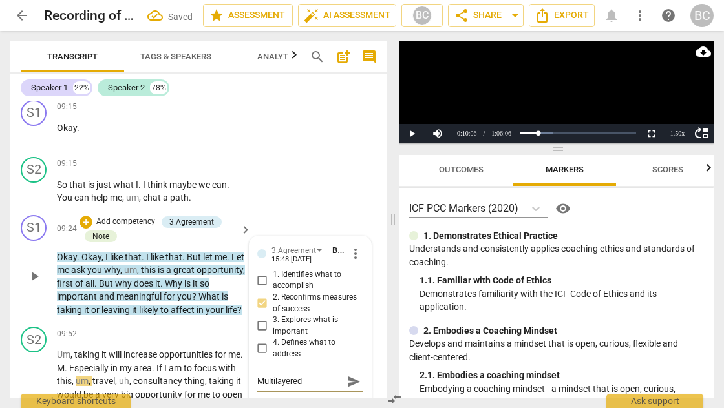
type textarea "Multilayered q"
type textarea "Multilayered qu"
type textarea "Multilayered que"
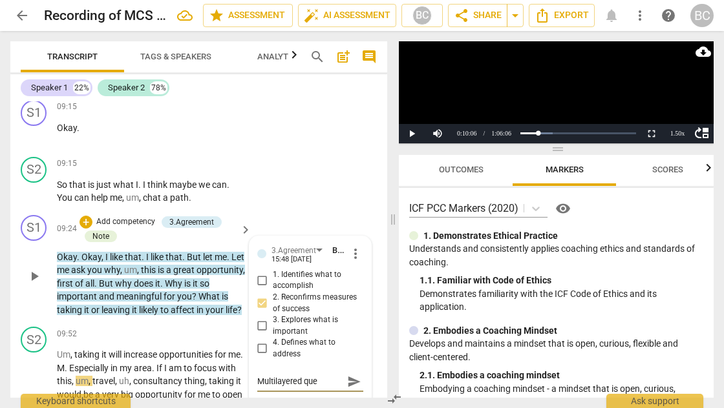
type textarea "Multilayered ques"
type textarea "Multilayered quest"
type textarea "Multilayered questi"
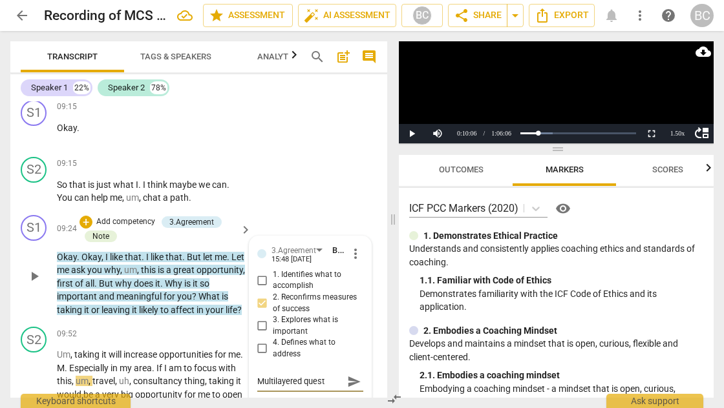
type textarea "Multilayered questi"
type textarea "Multilayered questio"
type textarea "Multilayered question"
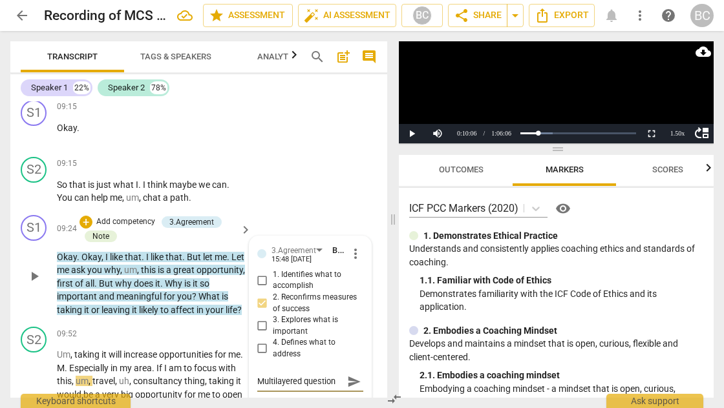
type textarea "Multilayered questions"
type textarea "Multilayered questions."
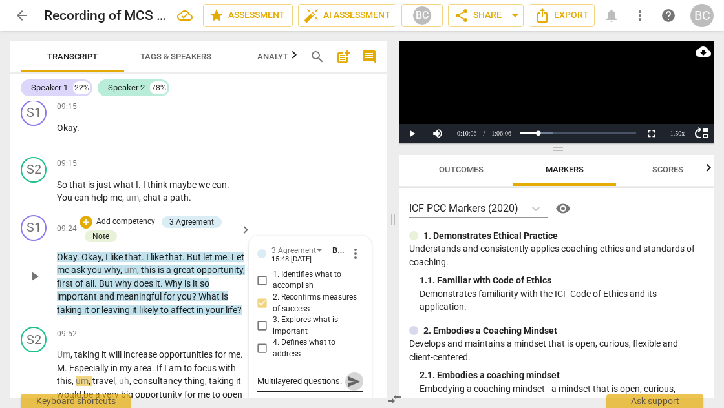
click at [350, 375] on span "send" at bounding box center [354, 382] width 14 height 14
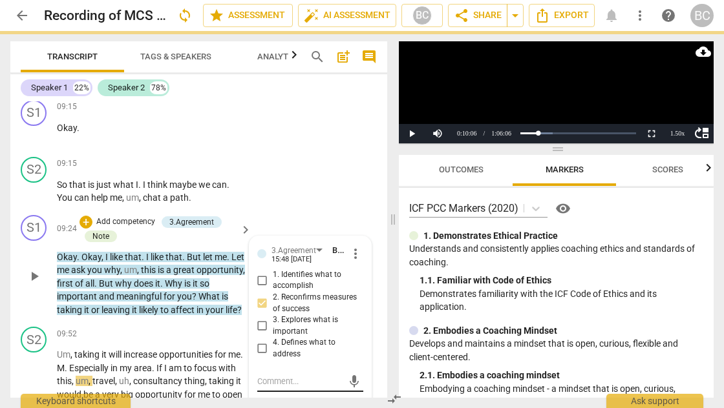
scroll to position [0, 0]
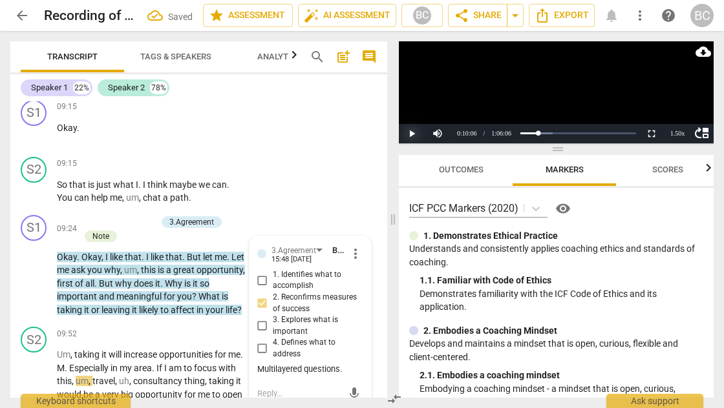
click at [412, 135] on button "Play" at bounding box center [412, 133] width 26 height 19
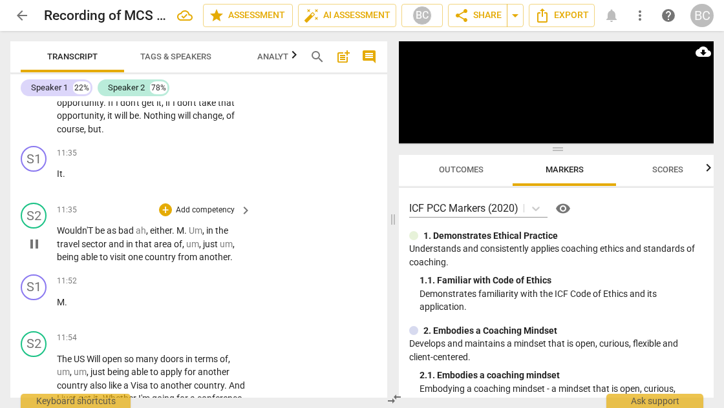
scroll to position [4799, 0]
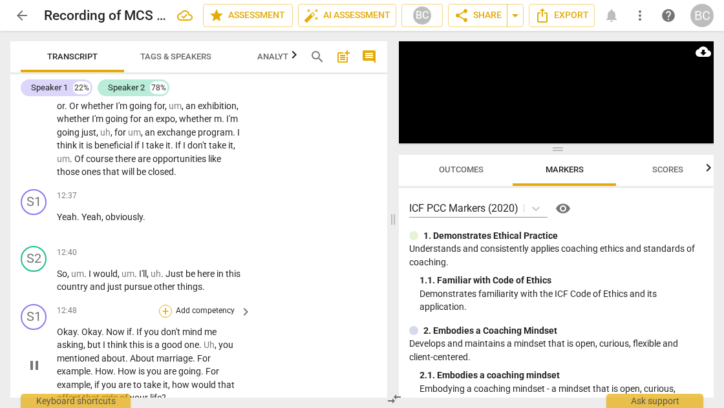
click at [165, 305] on div "+" at bounding box center [165, 311] width 13 height 13
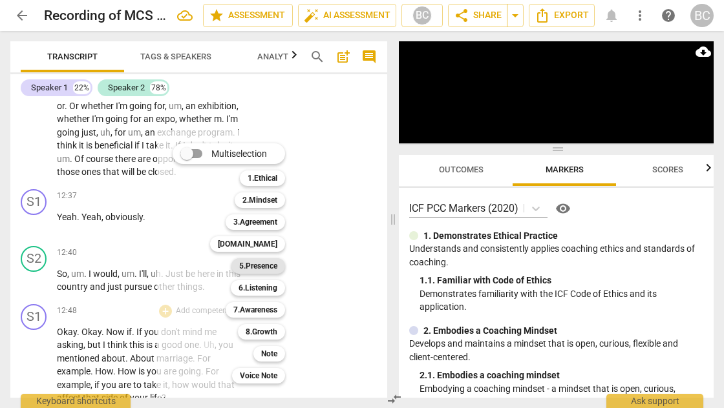
click at [258, 265] on b "5.Presence" at bounding box center [258, 266] width 38 height 16
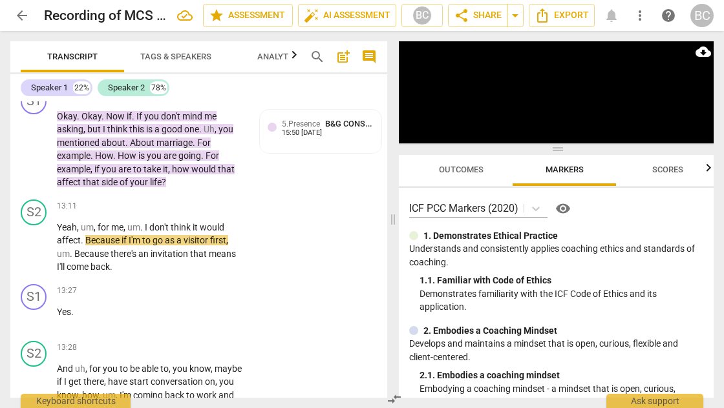
scroll to position [4857, 0]
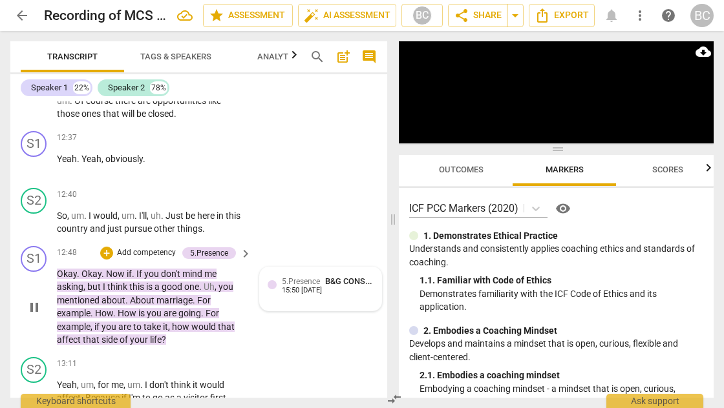
click at [290, 277] on span "5.Presence" at bounding box center [301, 281] width 38 height 9
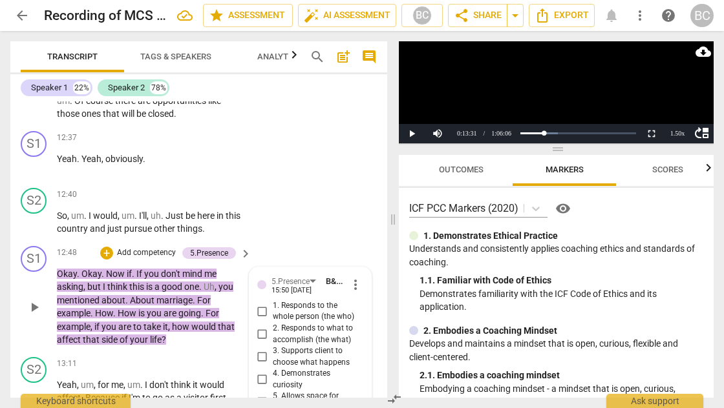
click at [261, 327] on input "2. Responds to what to accomplish (the what)" at bounding box center [262, 335] width 21 height 16
checkbox input "true"
click at [409, 133] on button "Play" at bounding box center [412, 133] width 26 height 19
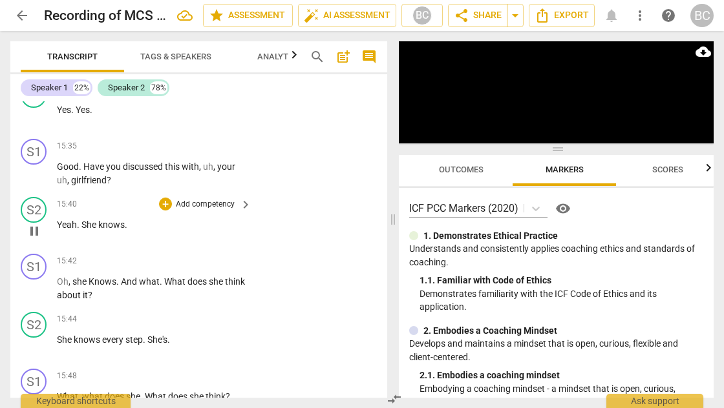
scroll to position [5907, 0]
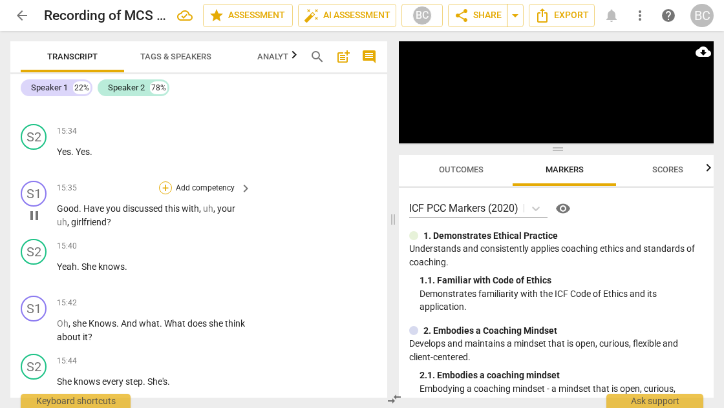
click at [164, 182] on div "+" at bounding box center [165, 188] width 13 height 13
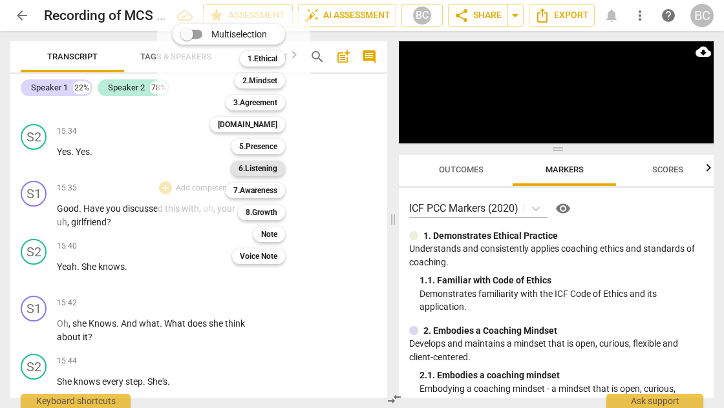
scroll to position [6293, 0]
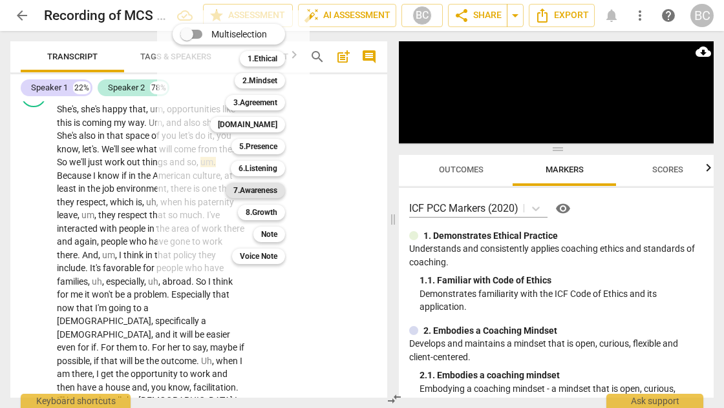
click at [258, 191] on b "7.Awareness" at bounding box center [255, 191] width 44 height 16
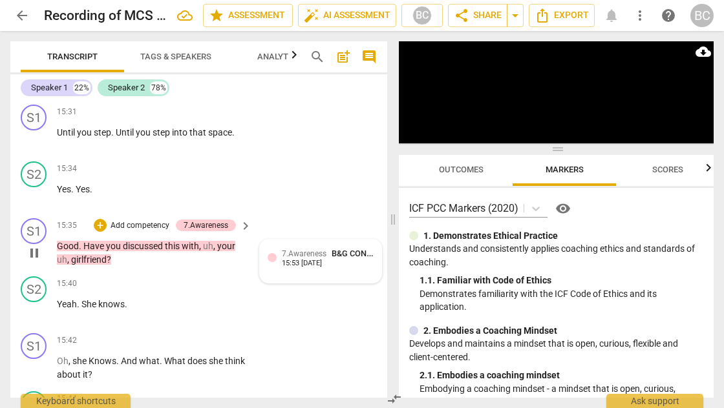
scroll to position [0, 0]
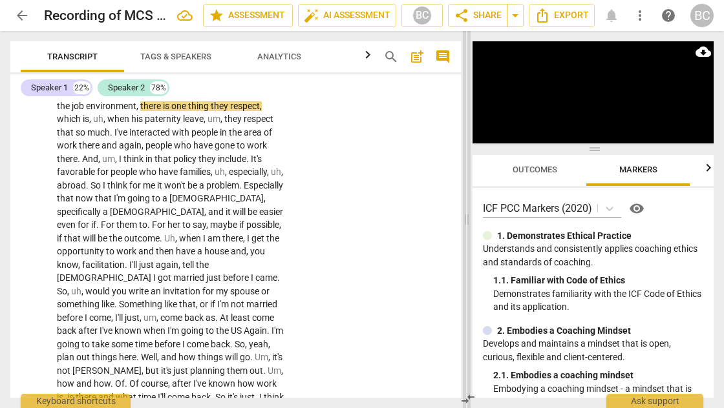
drag, startPoint x: 392, startPoint y: 220, endPoint x: 465, endPoint y: 233, distance: 74.9
click at [465, 233] on span at bounding box center [467, 219] width 8 height 377
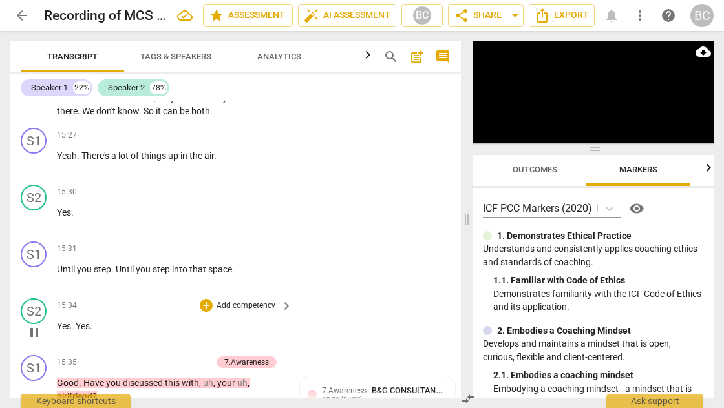
scroll to position [5386, 0]
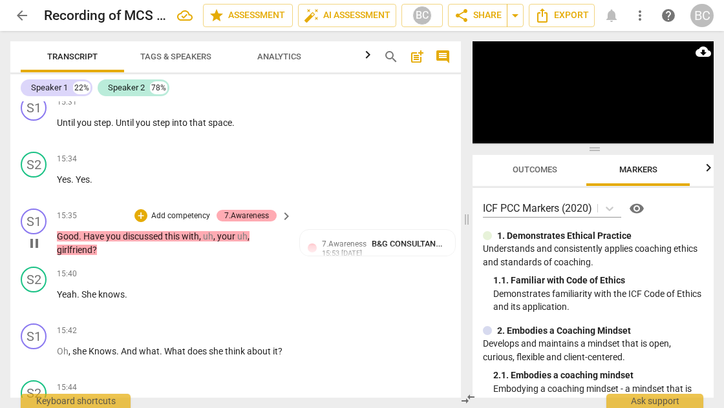
click at [249, 210] on div "7.Awareness" at bounding box center [246, 216] width 45 height 12
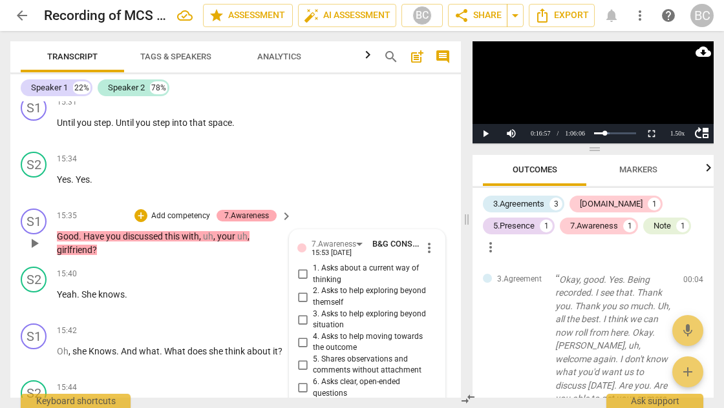
scroll to position [1021, 0]
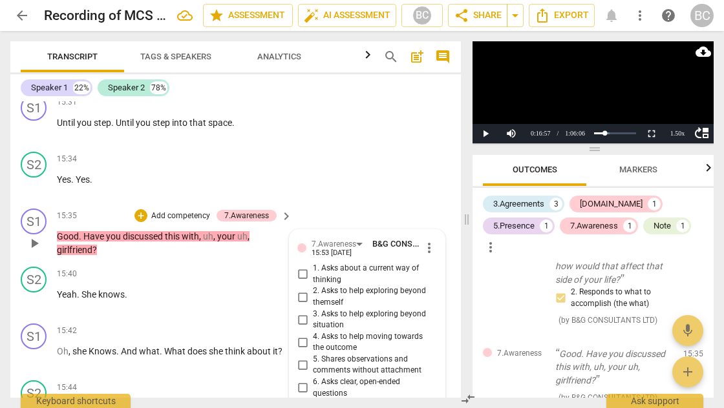
click at [297, 267] on input "1. Asks about a current way of thinking" at bounding box center [302, 275] width 21 height 16
checkbox input "true"
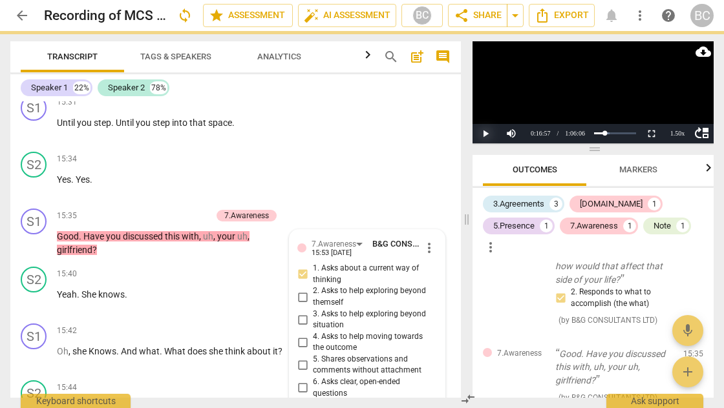
click at [483, 131] on button "Play" at bounding box center [485, 133] width 26 height 19
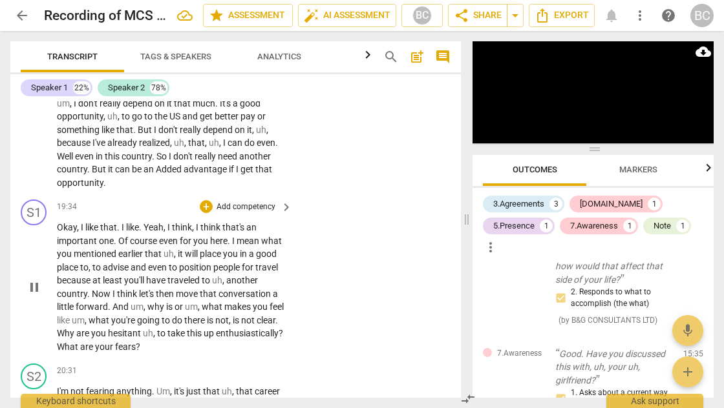
scroll to position [6218, 0]
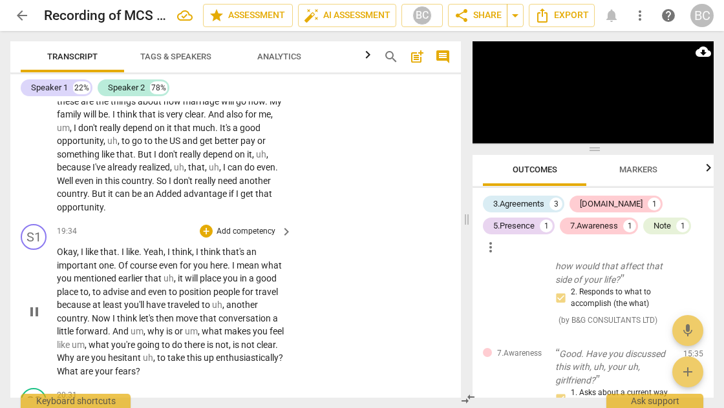
click at [92, 313] on span "Now" at bounding box center [102, 318] width 21 height 10
click at [92, 224] on div "S1 play_arrow pause 00:00 + Add competency keyboard_arrow_right Connecting to c…" at bounding box center [235, 249] width 450 height 297
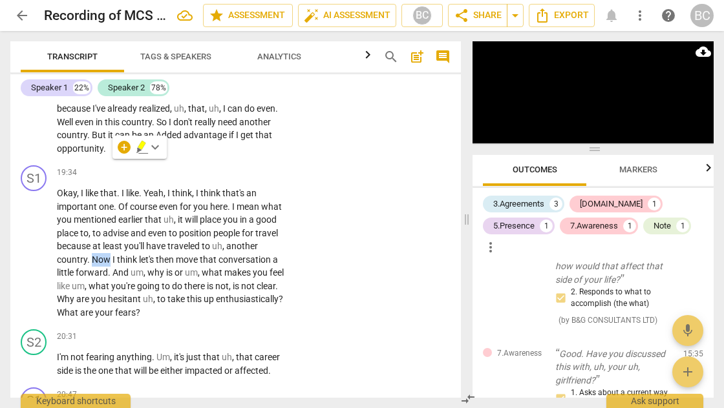
scroll to position [6097, 0]
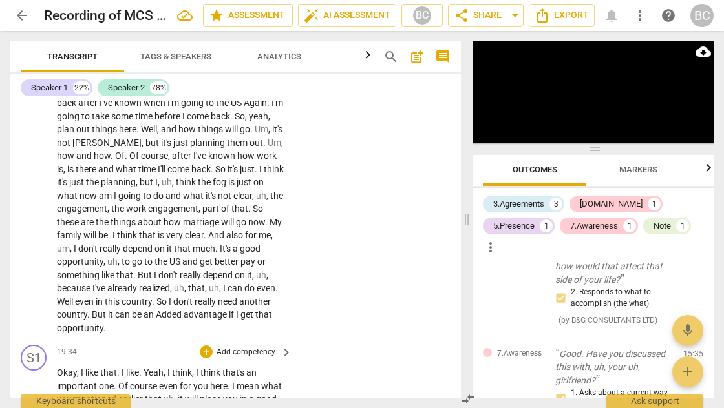
click at [57, 368] on span "Okay" at bounding box center [67, 373] width 20 height 10
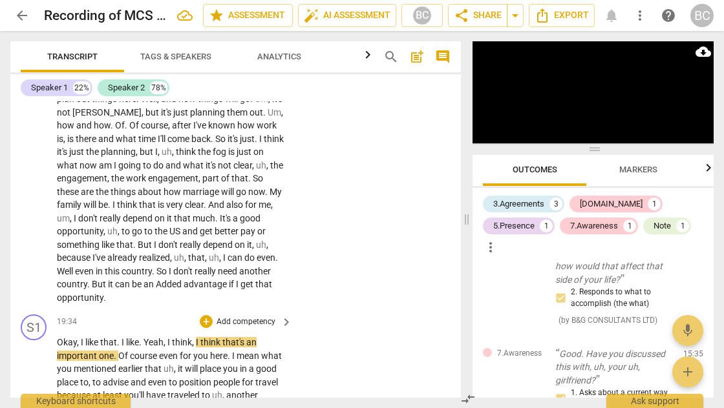
scroll to position [6170, 0]
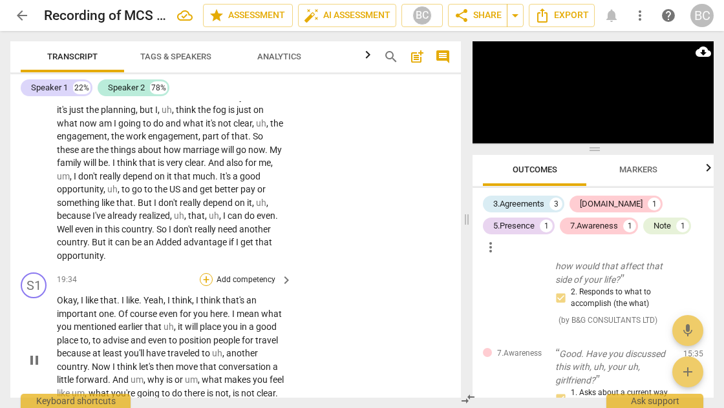
click at [208, 273] on div "+" at bounding box center [206, 279] width 13 height 13
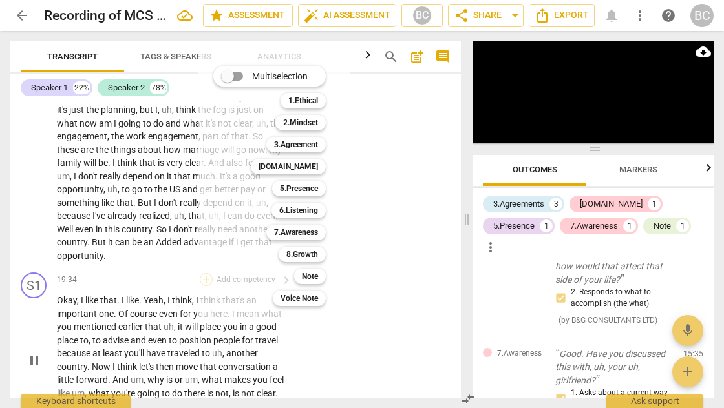
scroll to position [6488, 0]
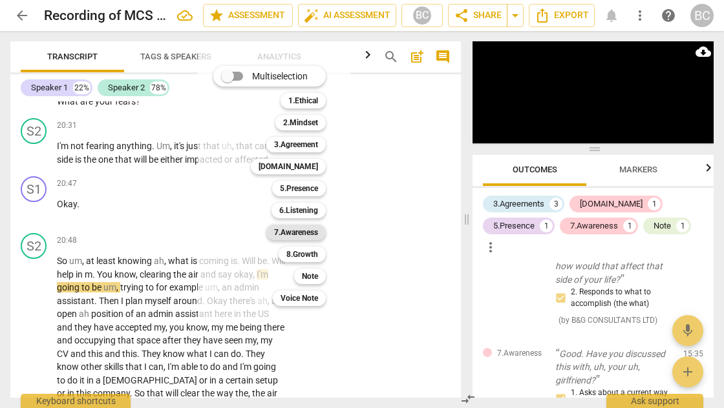
click at [311, 230] on b "7.Awareness" at bounding box center [296, 233] width 44 height 16
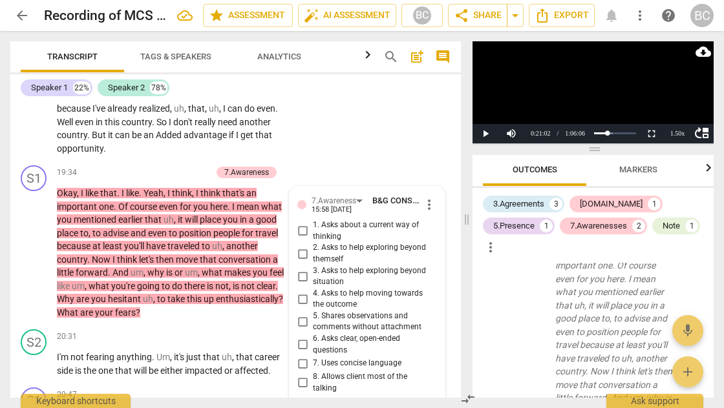
scroll to position [6241, 0]
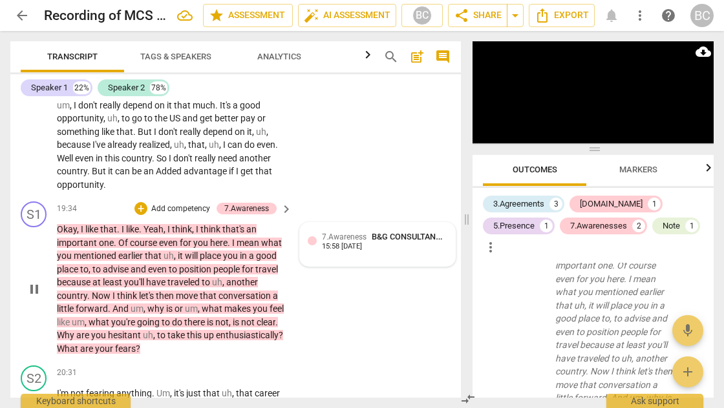
click at [339, 231] on div "7.Awareness B&G CONSULTANTS LTD" at bounding box center [384, 237] width 125 height 12
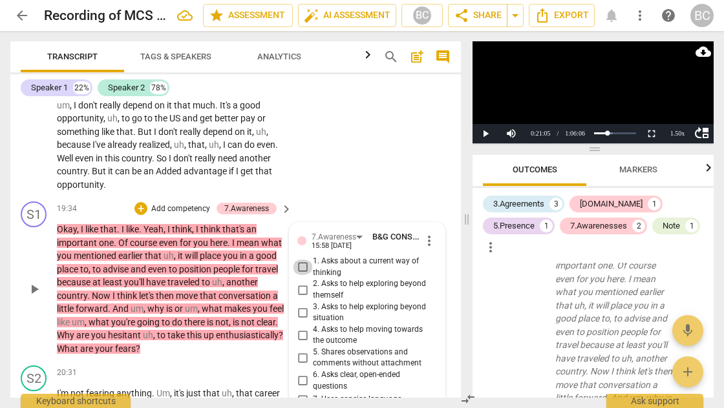
click at [300, 260] on input "1. Asks about a current way of thinking" at bounding box center [302, 268] width 21 height 16
checkbox input "true"
click at [141, 202] on div "+" at bounding box center [140, 208] width 13 height 13
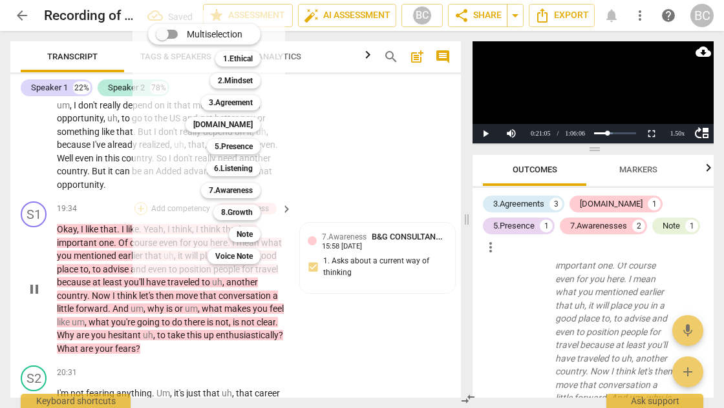
scroll to position [6571, 0]
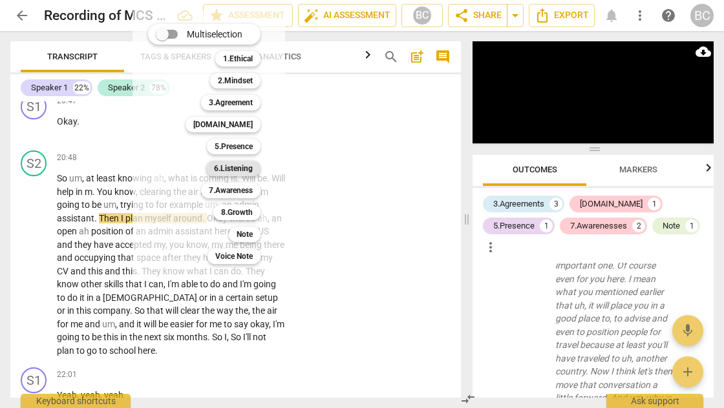
click at [242, 171] on b "6.Listening" at bounding box center [233, 169] width 39 height 16
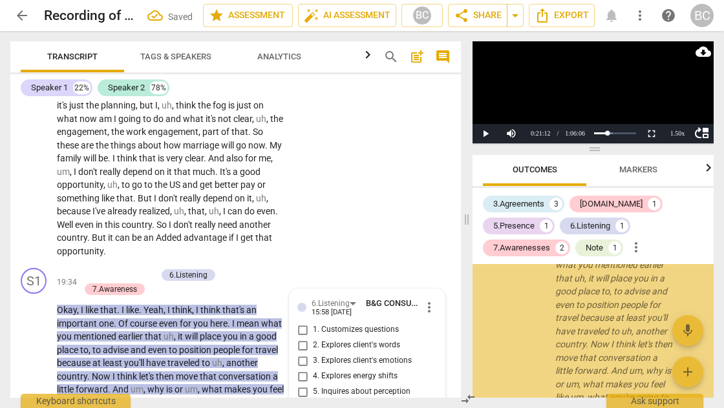
scroll to position [1579, 0]
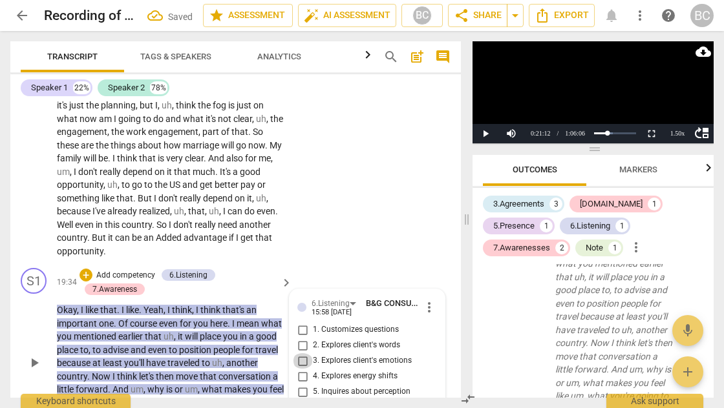
click at [302, 353] on input "3. Explores client's emotions" at bounding box center [302, 361] width 21 height 16
checkbox input "true"
click at [35, 355] on span "play_arrow" at bounding box center [34, 363] width 16 height 16
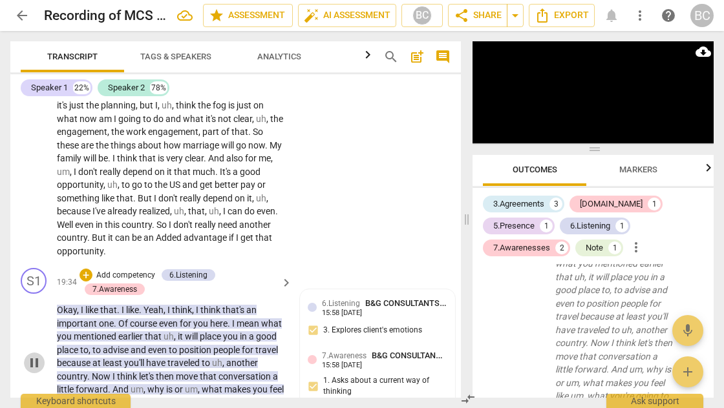
click at [36, 355] on span "pause" at bounding box center [34, 363] width 16 height 16
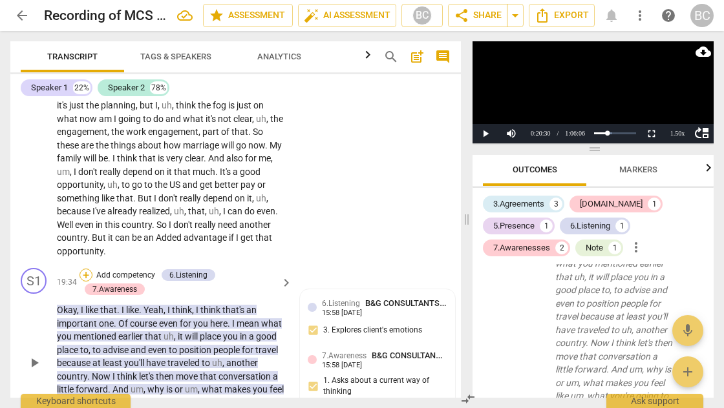
click at [89, 269] on div "+" at bounding box center [85, 275] width 13 height 13
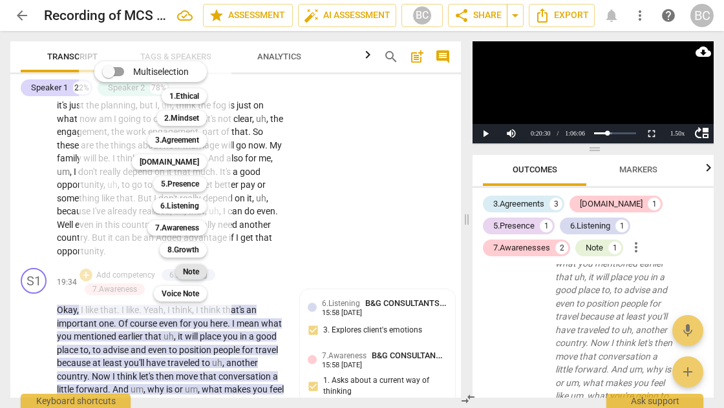
click at [196, 276] on b "Note" at bounding box center [191, 272] width 16 height 16
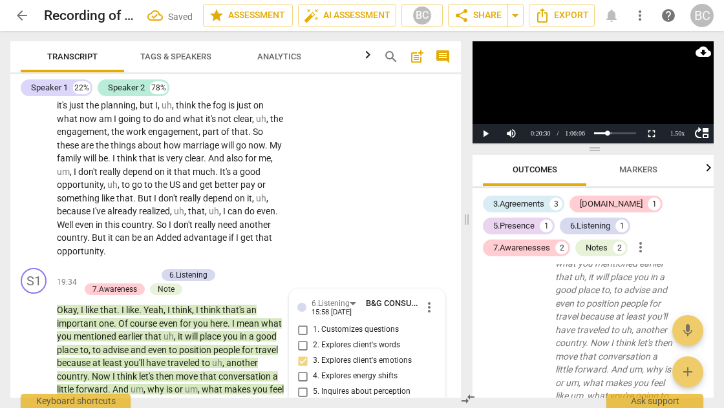
scroll to position [1910, 0]
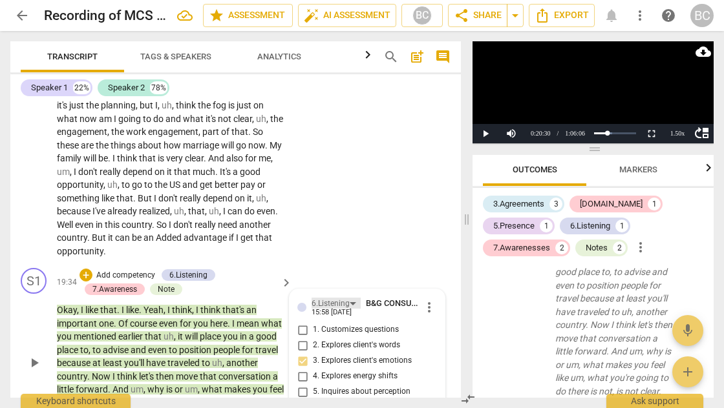
click at [354, 298] on div "6.Listening" at bounding box center [335, 303] width 49 height 11
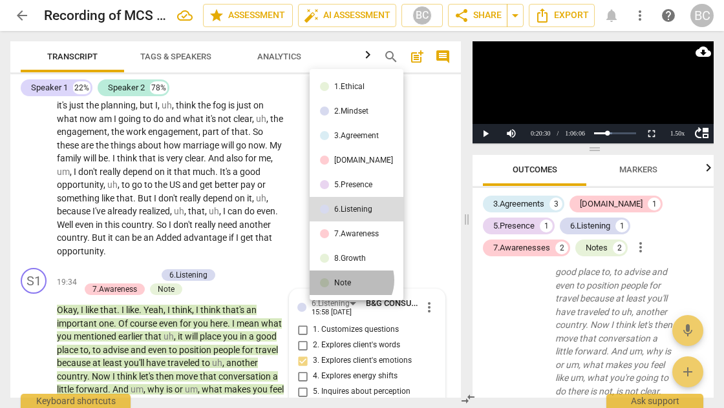
click at [350, 280] on div "Note" at bounding box center [342, 283] width 17 height 8
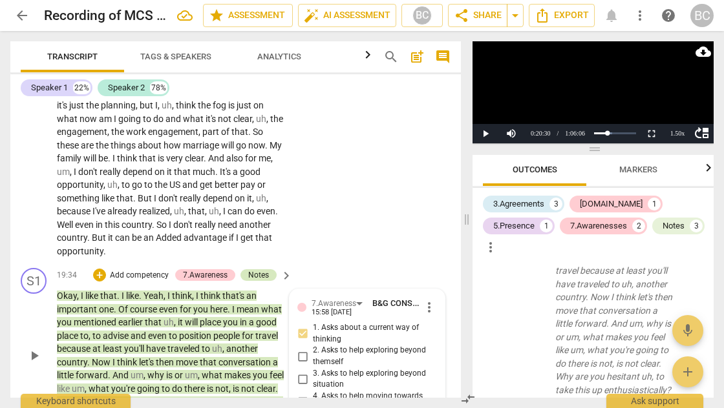
click at [253, 269] on div "Notes" at bounding box center [258, 275] width 21 height 12
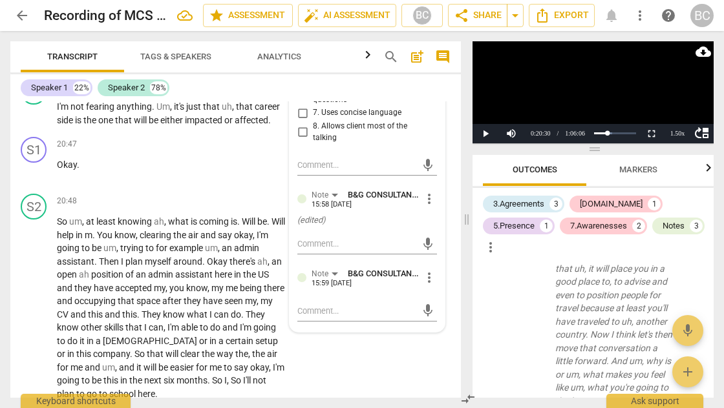
scroll to position [6205, 0]
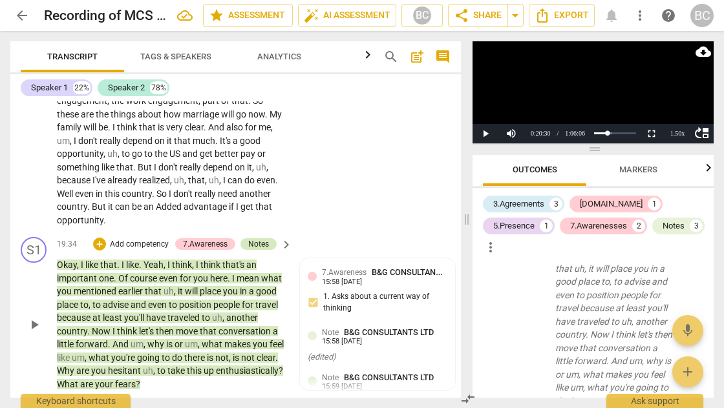
click at [251, 238] on div "Notes" at bounding box center [258, 244] width 21 height 12
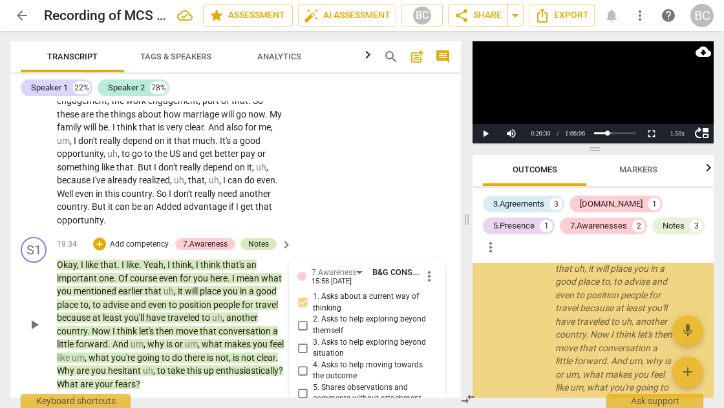
scroll to position [1873, 0]
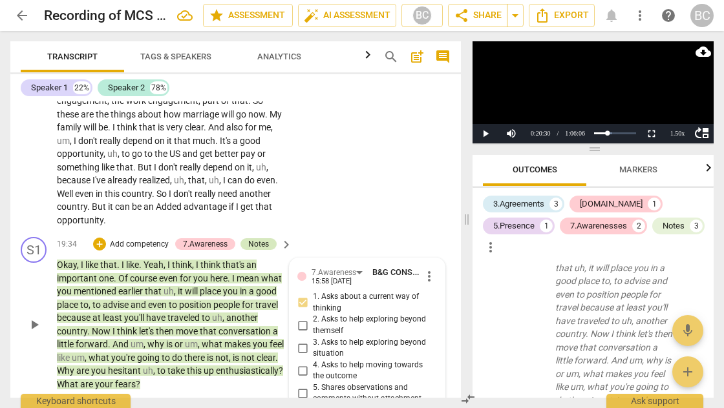
type textarea "A"
type textarea "As"
type textarea "Ask"
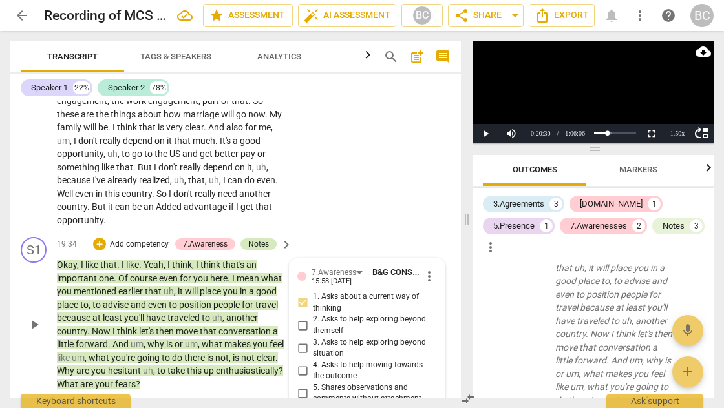
type textarea "Ask"
type textarea "Aski"
type textarea "Askin"
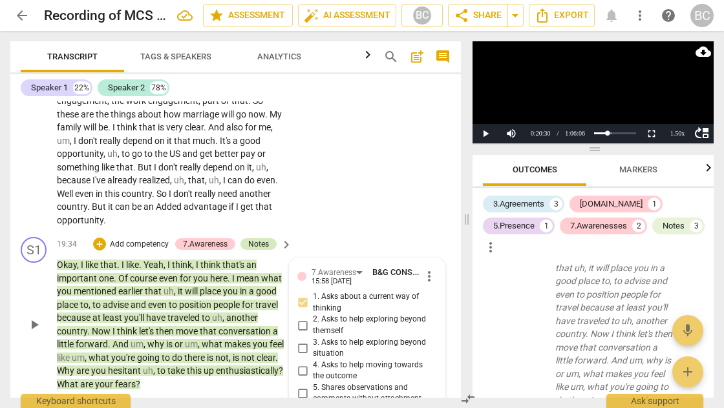
type textarea "Asking"
type textarea "Askingh"
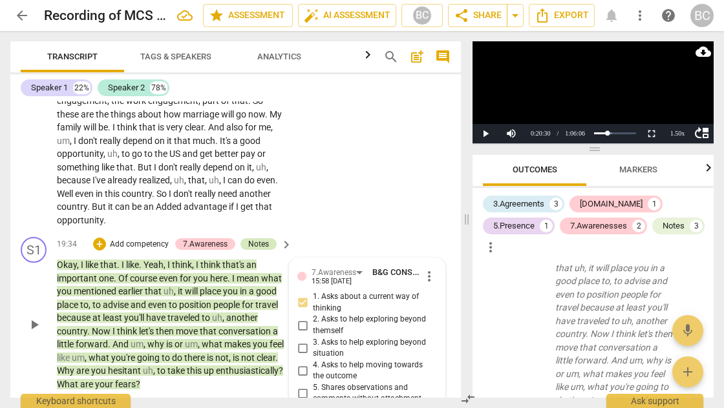
type textarea "Askingh"
type textarea "Askingh a"
type textarea "Askingh ab"
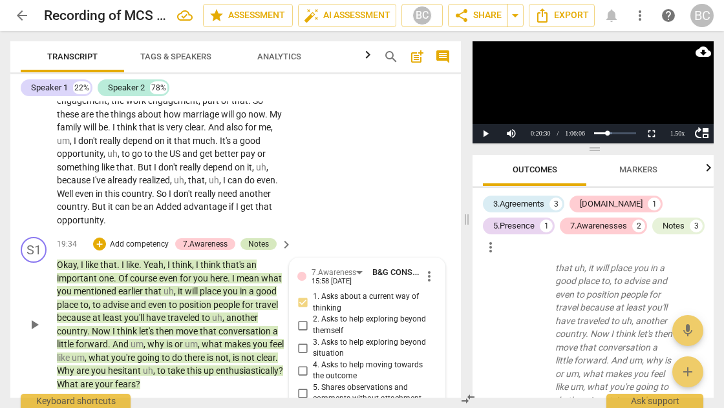
type textarea "Askingh abo"
type textarea "Askingh abou"
type textarea "Askingh about"
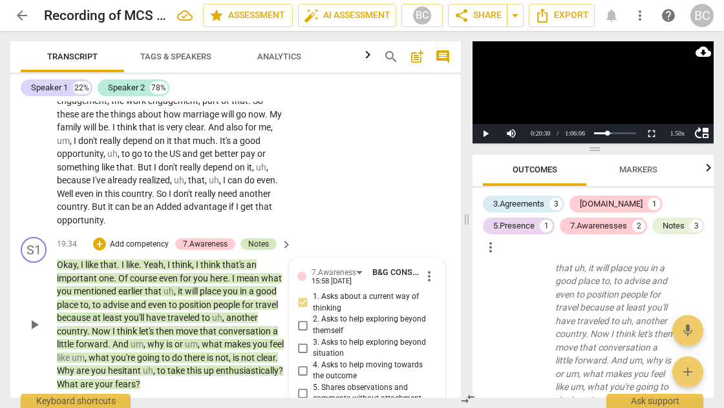
type textarea "Askingh about"
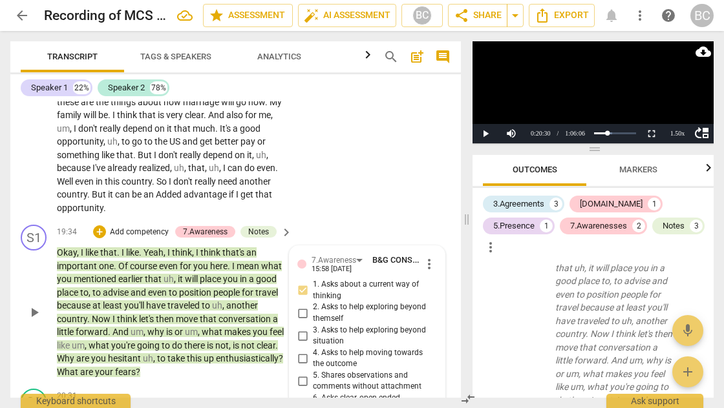
scroll to position [6228, 0]
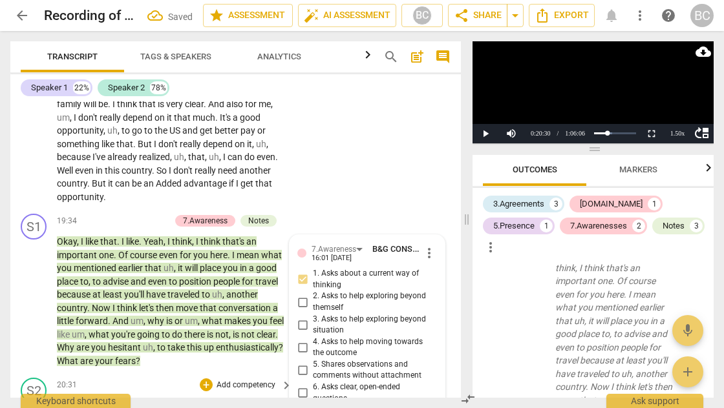
click at [37, 405] on span "play_arrow" at bounding box center [34, 413] width 16 height 16
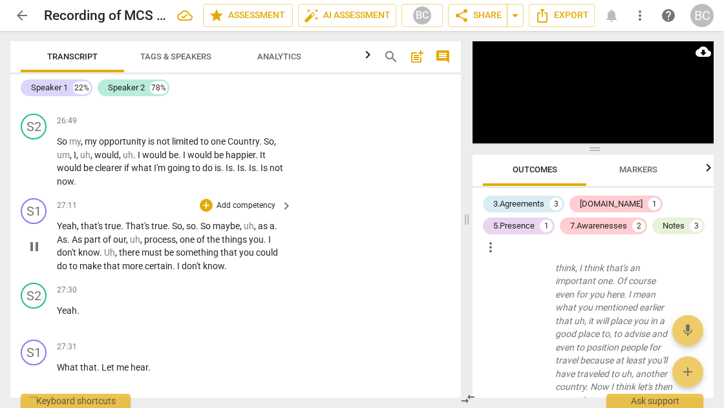
scroll to position [8572, 0]
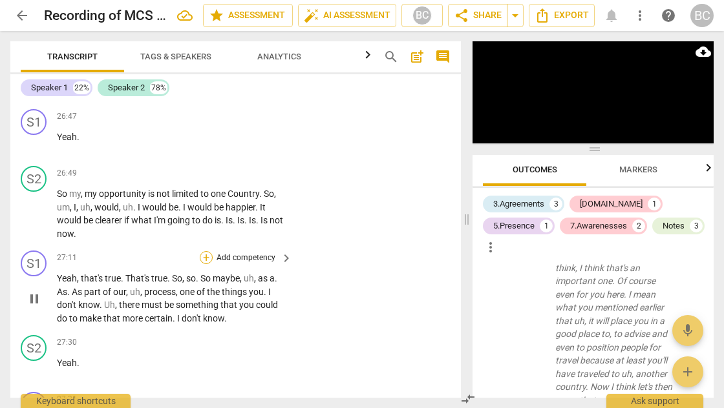
click at [203, 251] on div "+" at bounding box center [206, 257] width 13 height 13
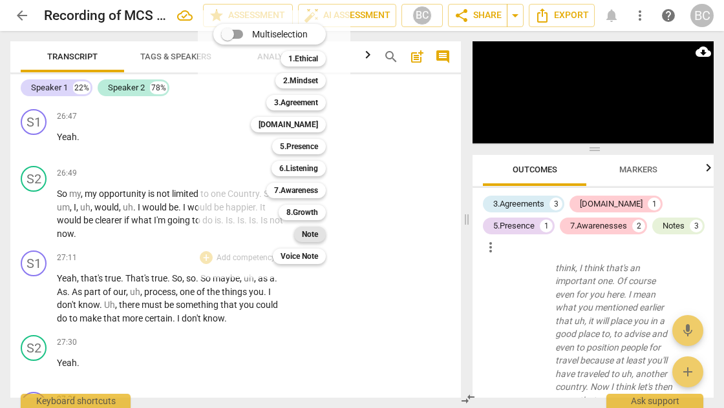
click at [306, 231] on b "Note" at bounding box center [310, 235] width 16 height 16
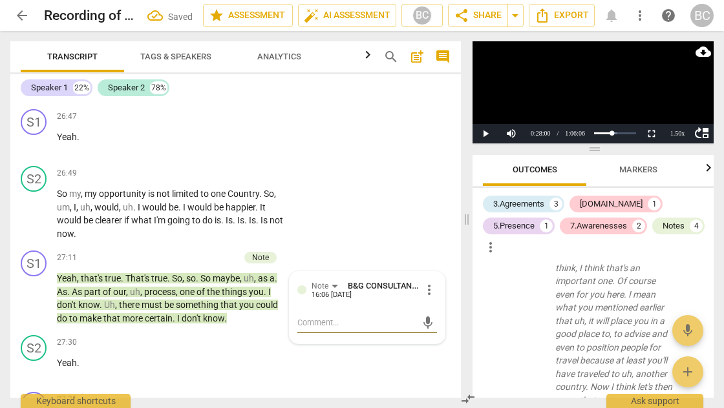
scroll to position [2134, 0]
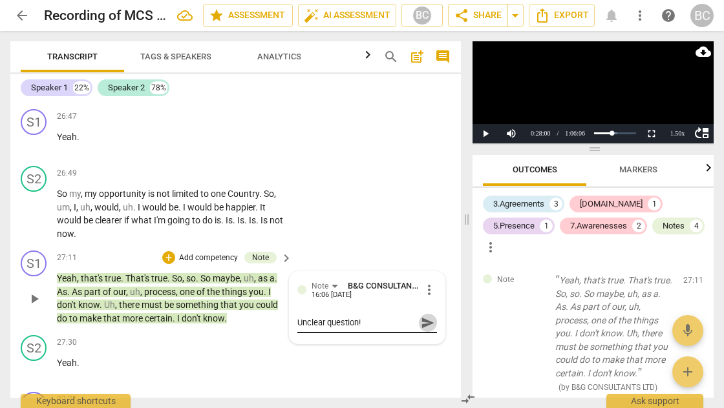
click at [427, 316] on span "send" at bounding box center [428, 323] width 14 height 14
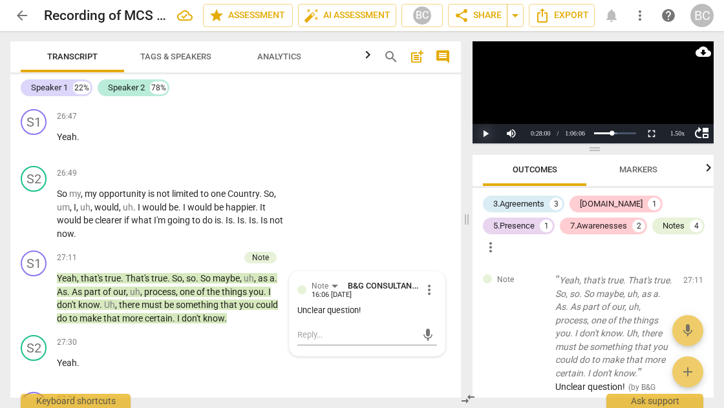
click at [489, 136] on button "Play" at bounding box center [485, 133] width 26 height 19
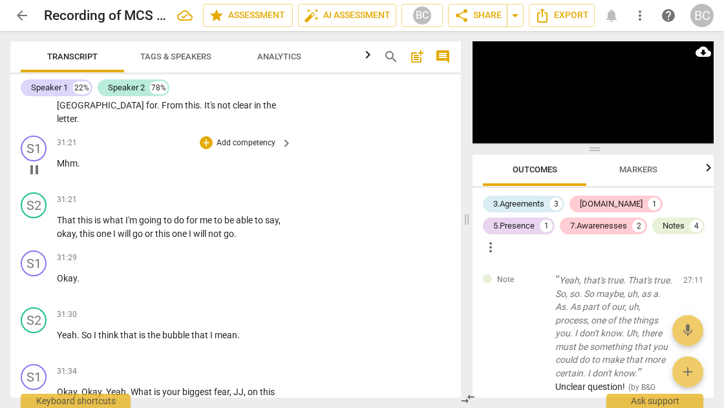
scroll to position [10097, 0]
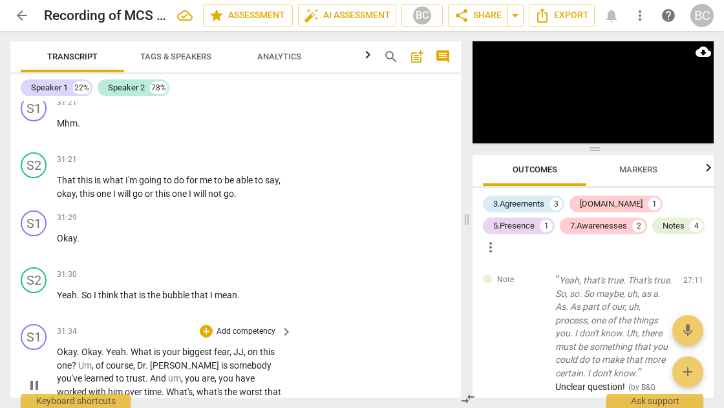
click at [200, 325] on div "+ Add competency" at bounding box center [238, 331] width 77 height 13
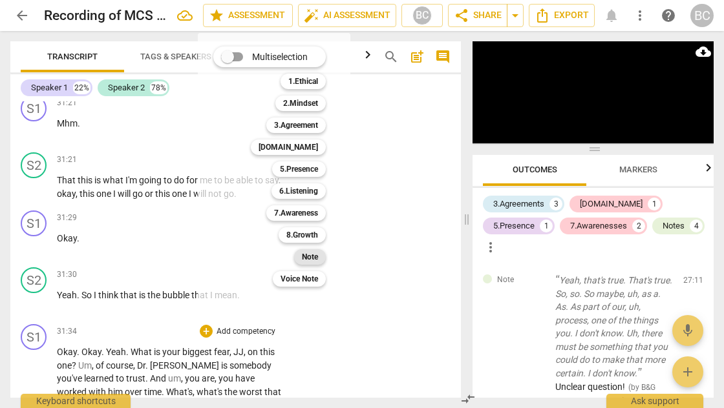
click at [314, 262] on b "Note" at bounding box center [310, 257] width 16 height 16
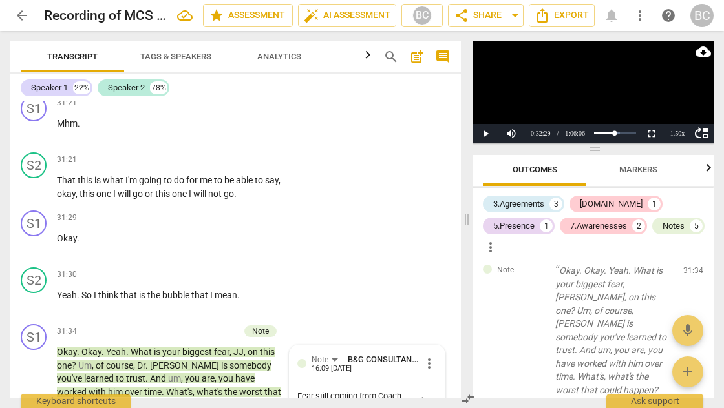
scroll to position [11, 0]
click at [485, 129] on button "Play" at bounding box center [485, 133] width 26 height 19
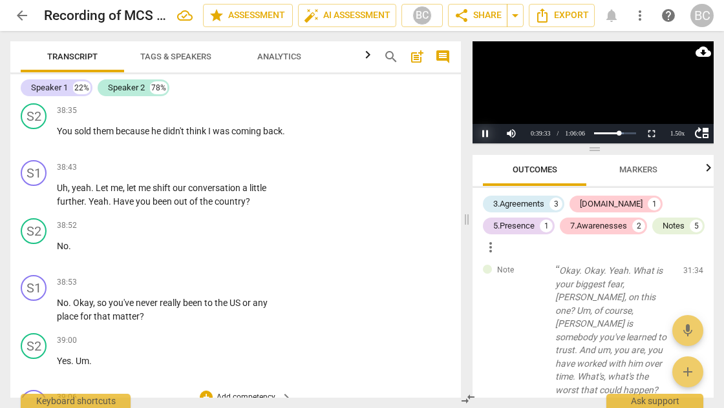
scroll to position [13563, 0]
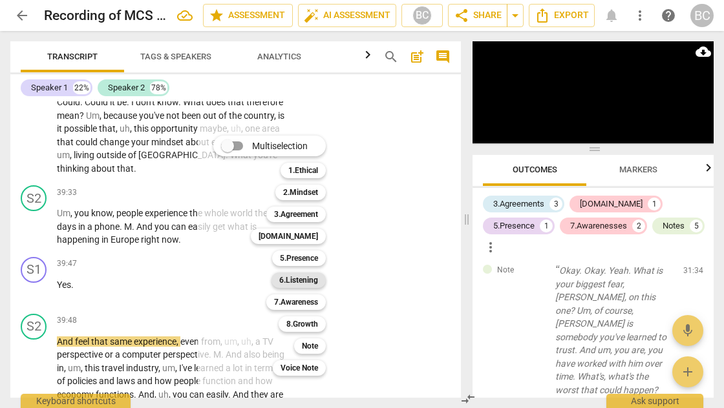
click at [298, 283] on b "6.Listening" at bounding box center [298, 281] width 39 height 16
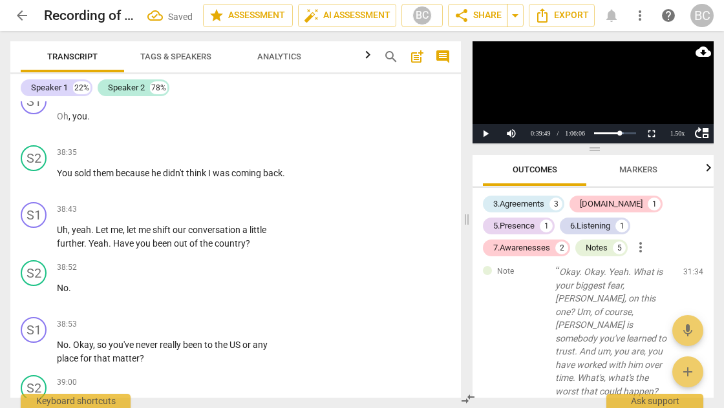
scroll to position [2524, 0]
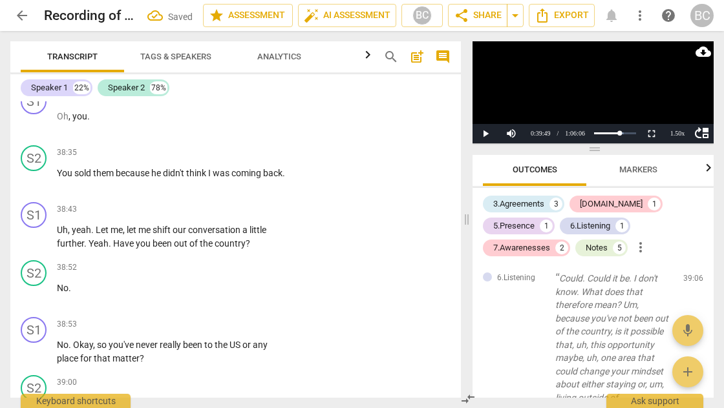
click at [485, 133] on button "Play" at bounding box center [485, 133] width 26 height 19
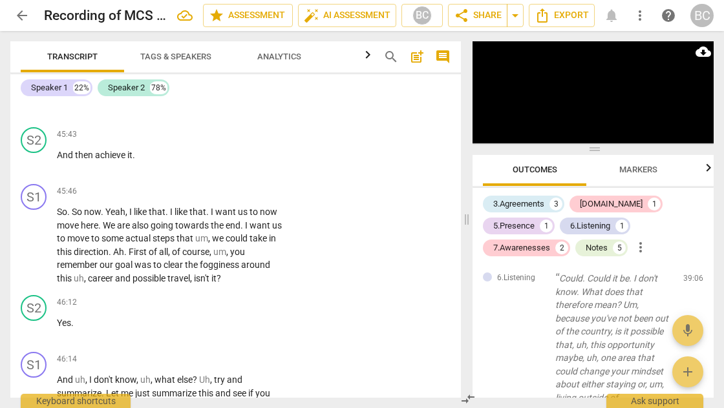
scroll to position [16635, 0]
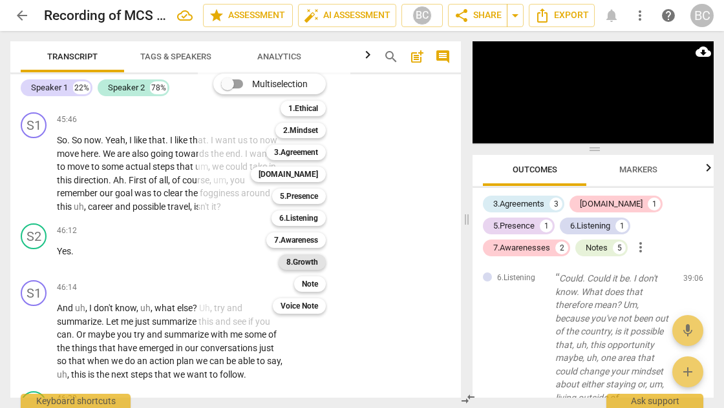
click at [310, 261] on b "8.Growth" at bounding box center [302, 263] width 32 height 16
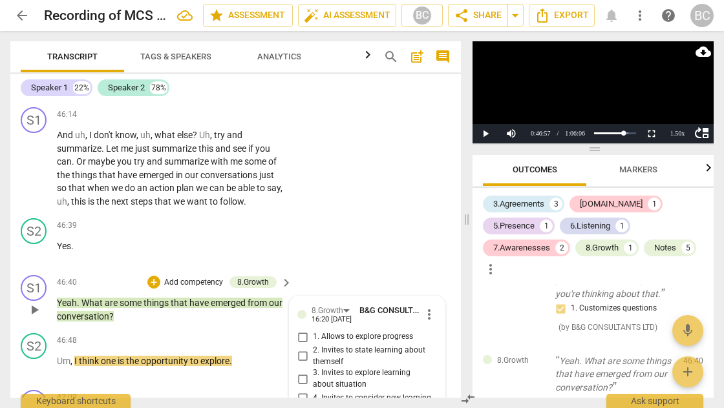
scroll to position [16740, 0]
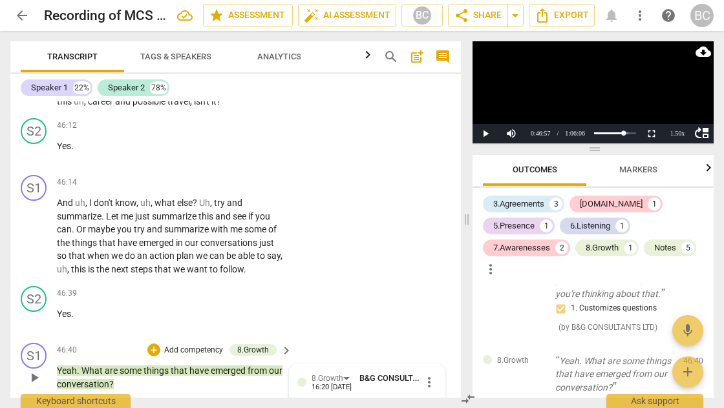
click at [486, 130] on button "Play" at bounding box center [485, 133] width 26 height 19
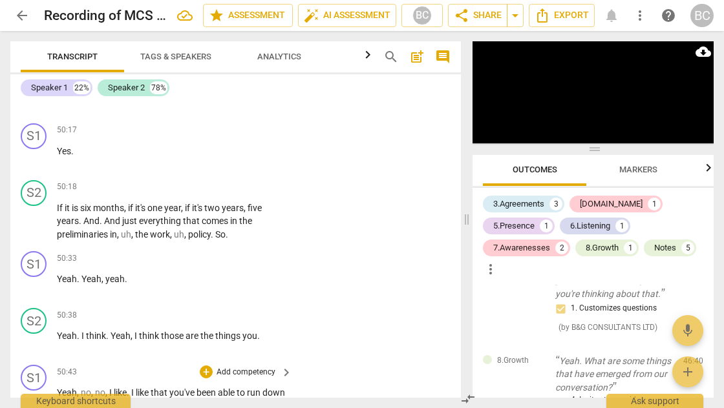
scroll to position [18270, 0]
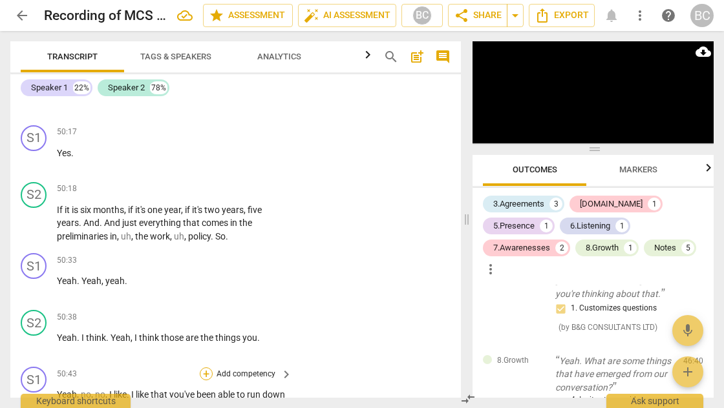
click at [204, 368] on div "+" at bounding box center [206, 374] width 13 height 13
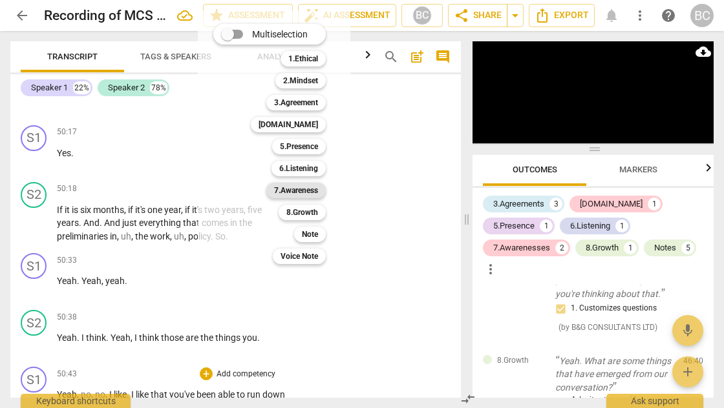
scroll to position [18689, 0]
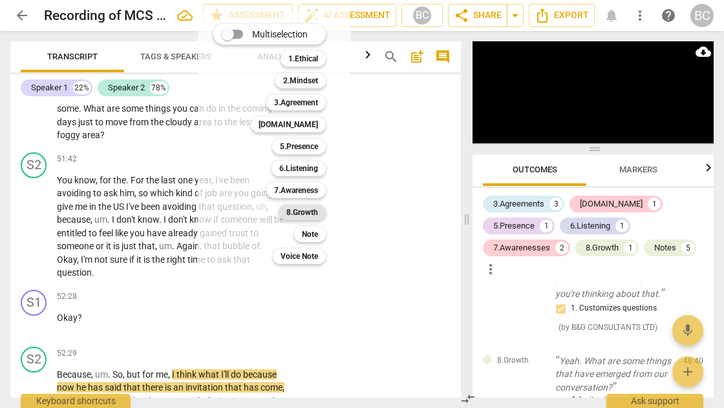
click at [308, 214] on b "8.Growth" at bounding box center [302, 213] width 32 height 16
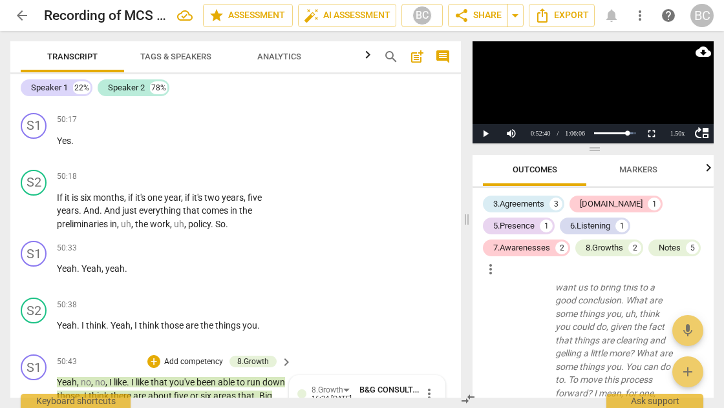
scroll to position [18287, 0]
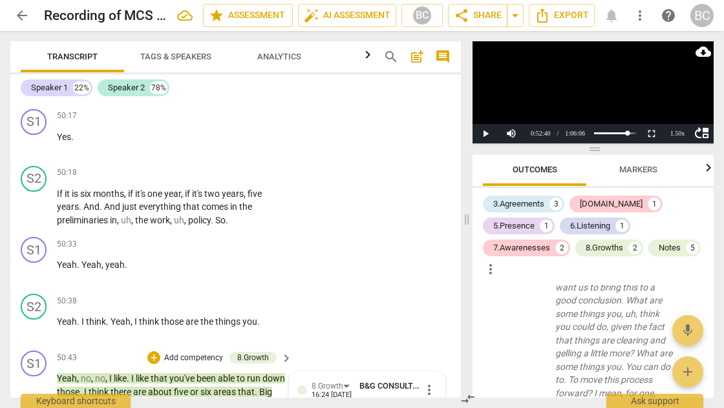
click at [487, 131] on button "Play" at bounding box center [485, 133] width 26 height 19
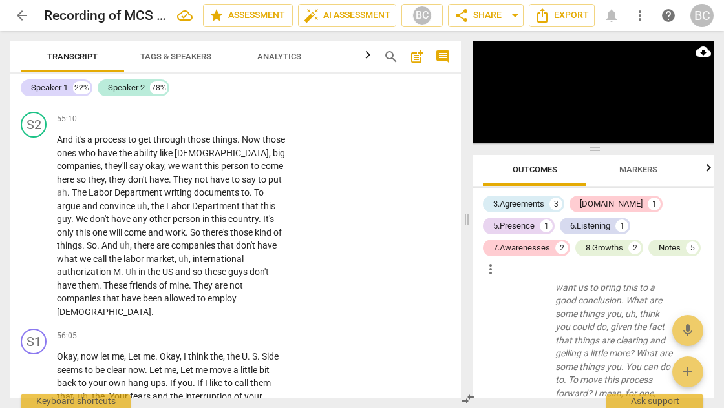
scroll to position [20521, 0]
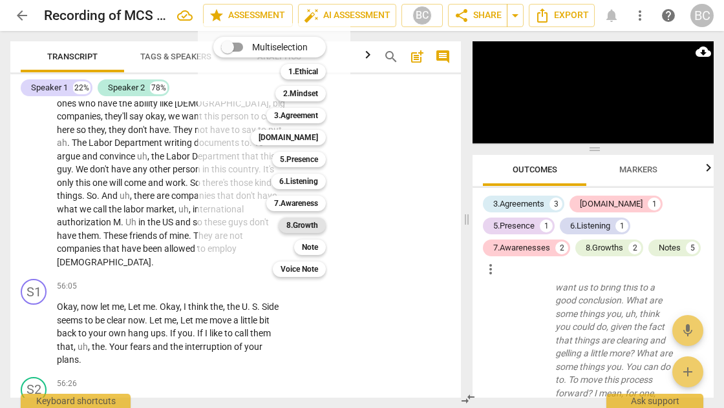
click at [304, 224] on b "8.Growth" at bounding box center [302, 226] width 32 height 16
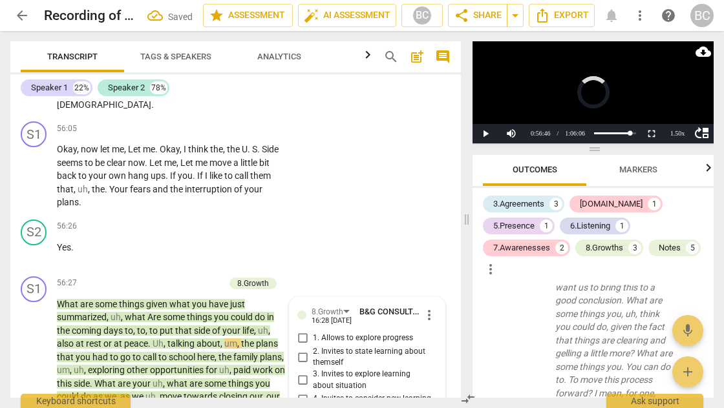
scroll to position [3271, 0]
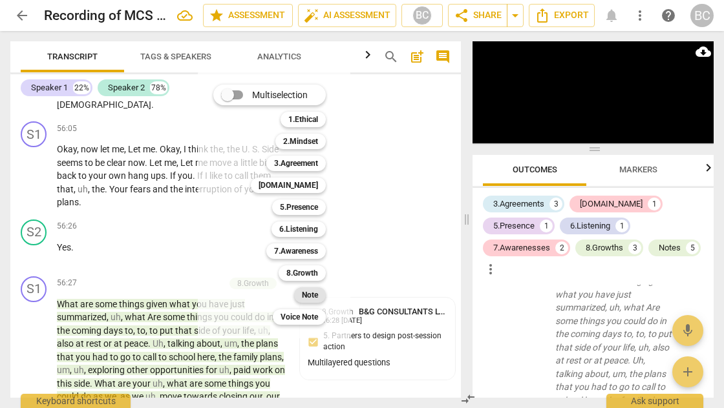
click at [311, 299] on b "Note" at bounding box center [310, 296] width 16 height 16
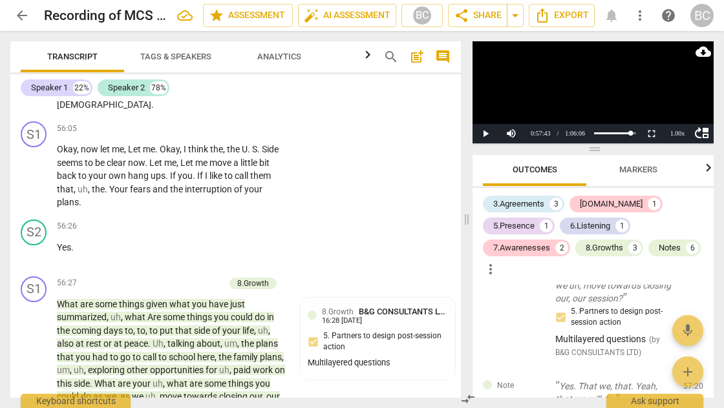
scroll to position [10, 0]
click at [486, 136] on button "Play" at bounding box center [485, 133] width 26 height 19
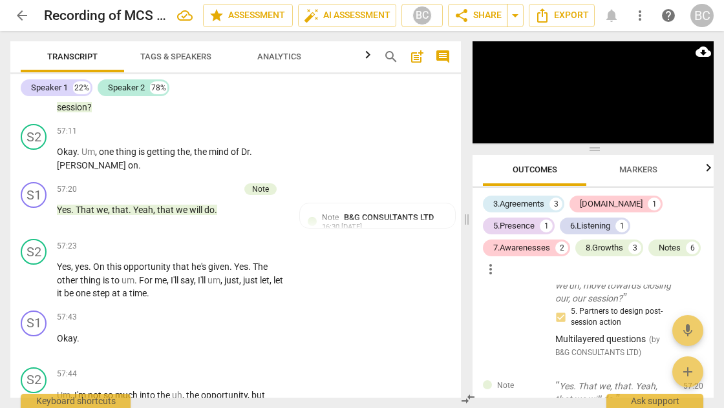
scroll to position [21319, 0]
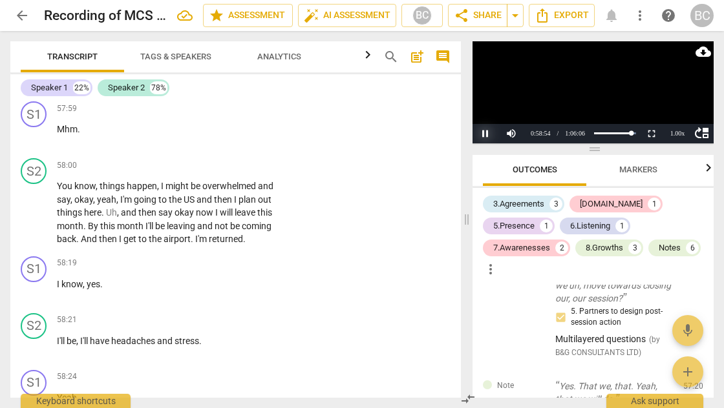
click at [485, 132] on button "Pause" at bounding box center [485, 133] width 26 height 19
click at [483, 133] on button "Play" at bounding box center [485, 133] width 26 height 19
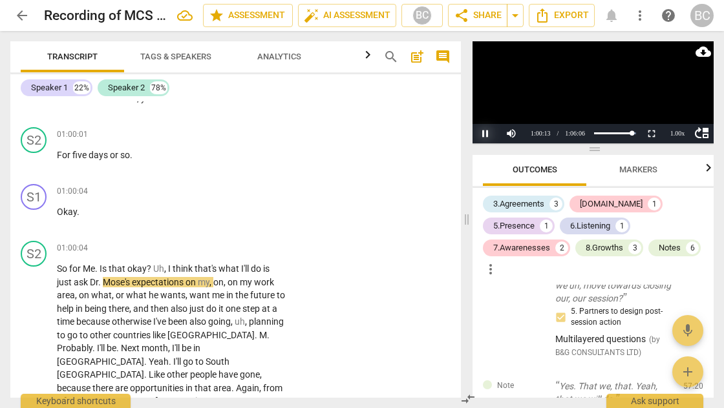
scroll to position [22444, 0]
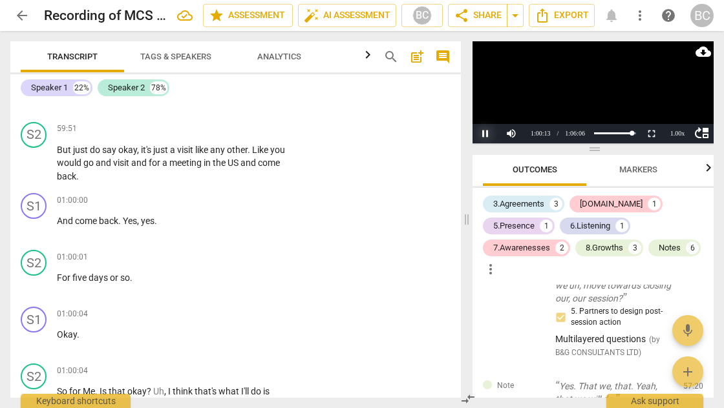
click at [487, 134] on button "Pause" at bounding box center [485, 133] width 26 height 19
click at [485, 132] on button "Play" at bounding box center [485, 133] width 26 height 19
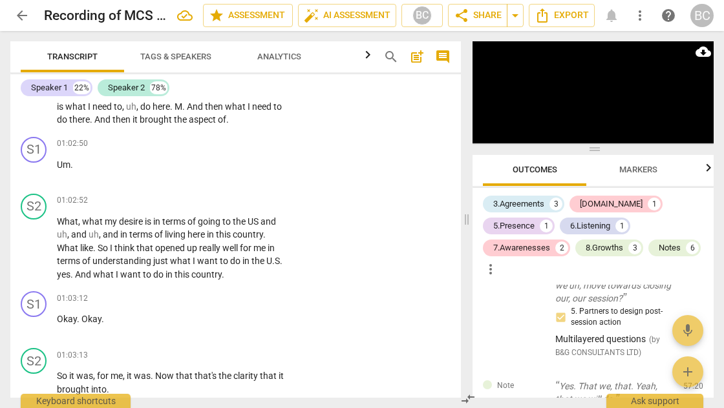
scroll to position [23612, 0]
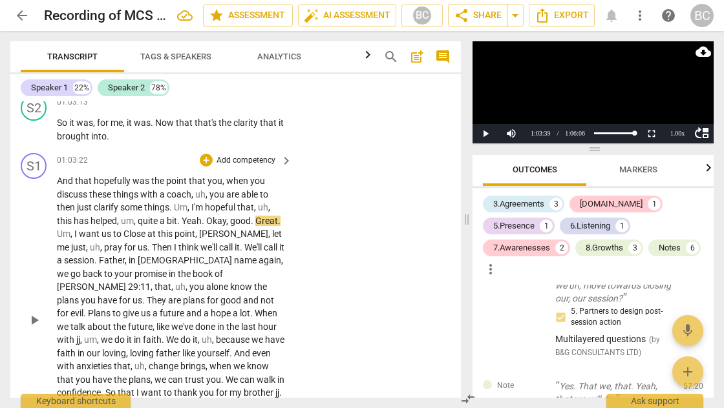
scroll to position [23866, 0]
